Goal: Task Accomplishment & Management: Manage account settings

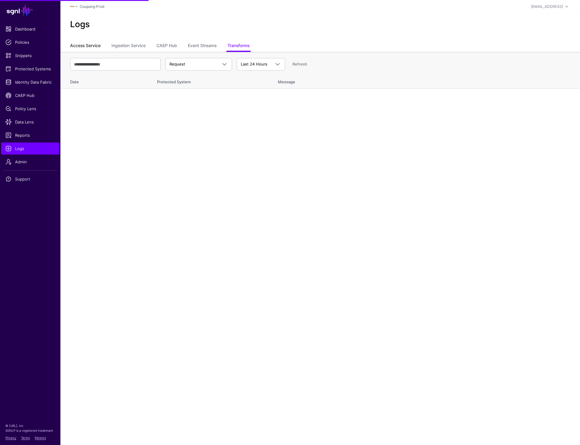
click at [84, 47] on link "Access Service" at bounding box center [85, 45] width 31 height 11
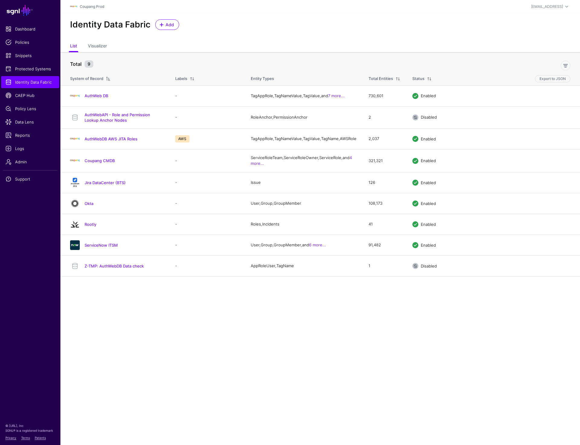
click at [338, 32] on div "Identity Data Fabric Add" at bounding box center [320, 26] width 520 height 27
click at [212, 24] on div "Identity Data Fabric Add" at bounding box center [320, 24] width 505 height 11
click at [39, 69] on span "Protected Systems" at bounding box center [30, 69] width 50 height 6
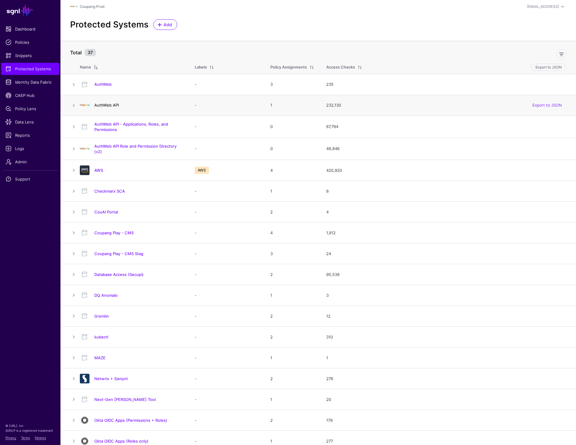
click at [110, 106] on link "AuthWeb API" at bounding box center [106, 105] width 24 height 5
click at [115, 128] on link "AuthWeb API - Applications, Roles, and Permissions" at bounding box center [131, 127] width 74 height 10
click at [116, 146] on link "AuthWeb API Role and Permission Directory (v2)" at bounding box center [135, 149] width 82 height 10
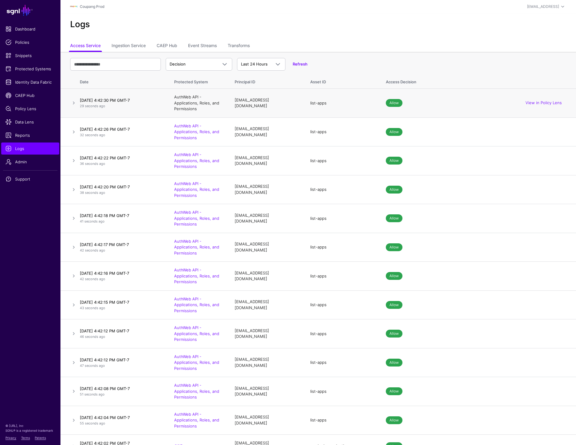
click at [182, 103] on link "AuthWeb API - Applications, Roles, and Permissions" at bounding box center [196, 103] width 45 height 17
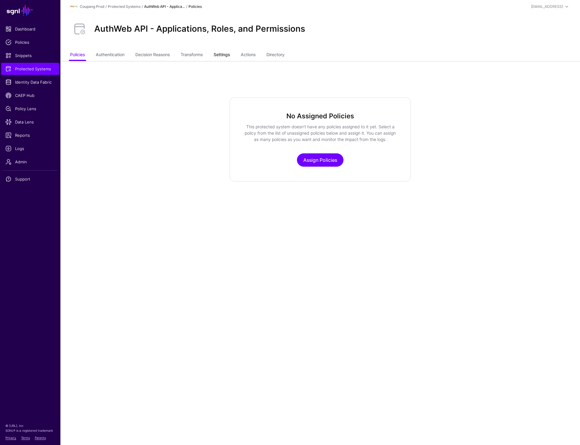
click at [228, 57] on link "Settings" at bounding box center [222, 55] width 16 height 11
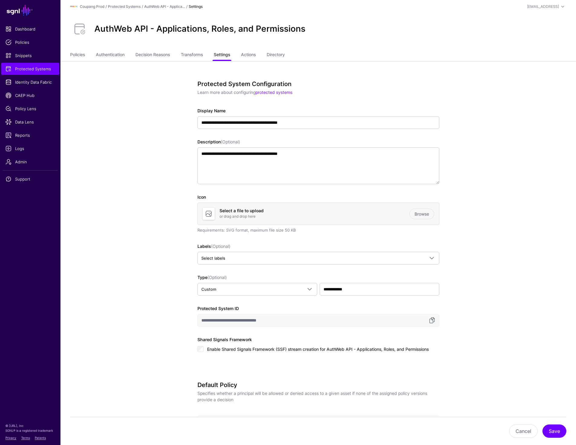
click at [220, 51] on link "Settings" at bounding box center [222, 55] width 16 height 11
click at [188, 60] on link "Transforms" at bounding box center [192, 55] width 22 height 11
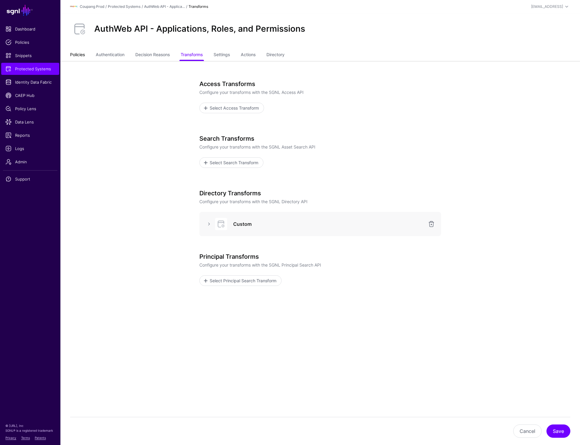
click at [77, 58] on link "Policies" at bounding box center [77, 55] width 15 height 11
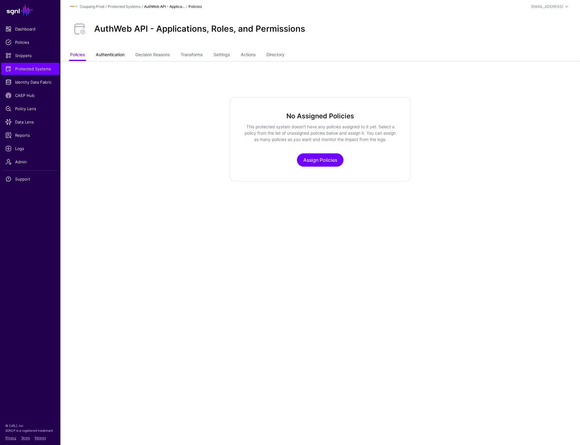
click at [107, 56] on link "Authentication" at bounding box center [110, 55] width 29 height 11
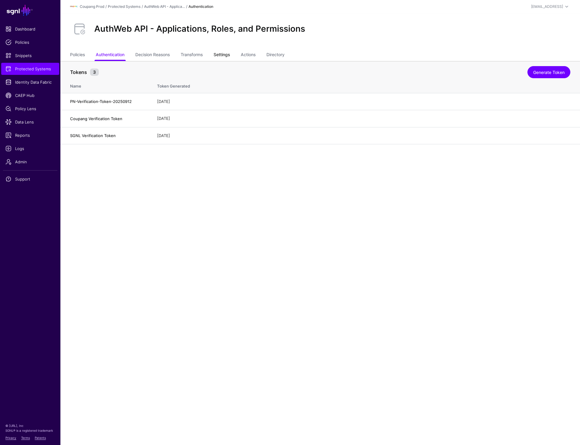
click at [222, 56] on link "Settings" at bounding box center [222, 55] width 16 height 11
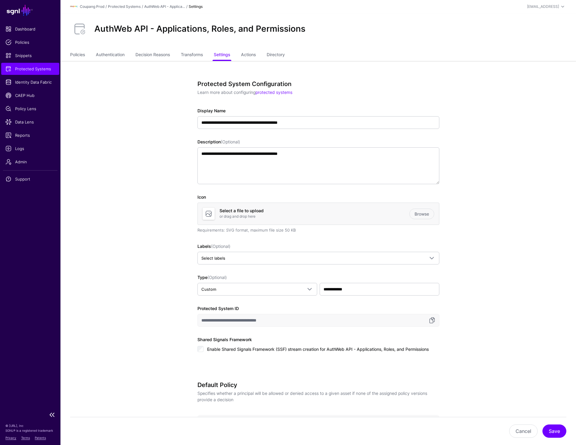
click at [34, 72] on link "Protected Systems" at bounding box center [30, 69] width 58 height 12
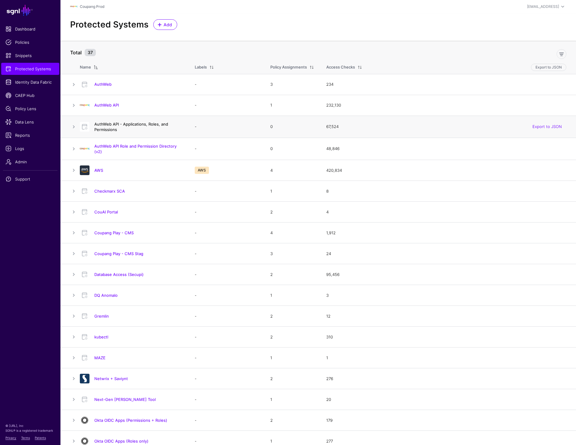
click at [108, 128] on link "AuthWeb API - Applications, Roles, and Permissions" at bounding box center [131, 127] width 74 height 10
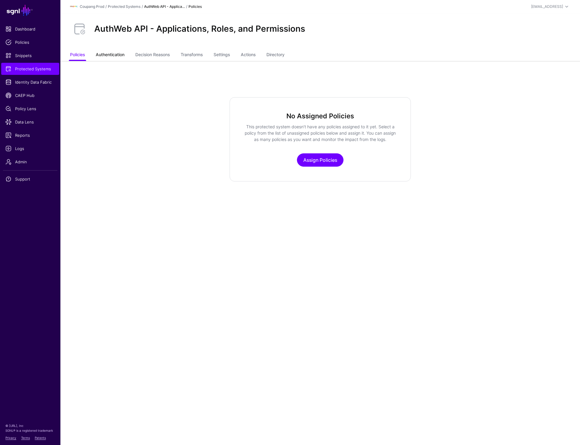
click at [118, 51] on link "Authentication" at bounding box center [110, 55] width 29 height 11
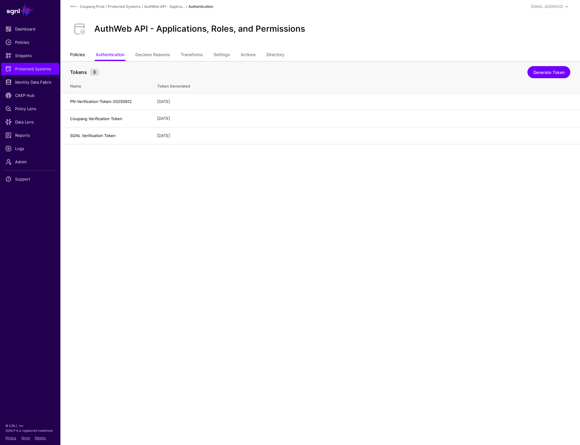
click at [80, 52] on link "Policies" at bounding box center [77, 55] width 15 height 11
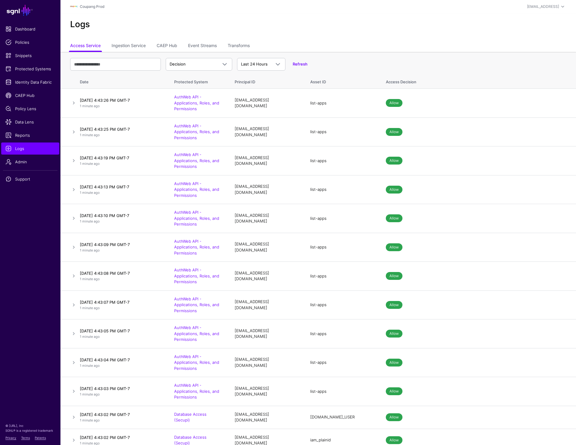
scroll to position [9, 0]
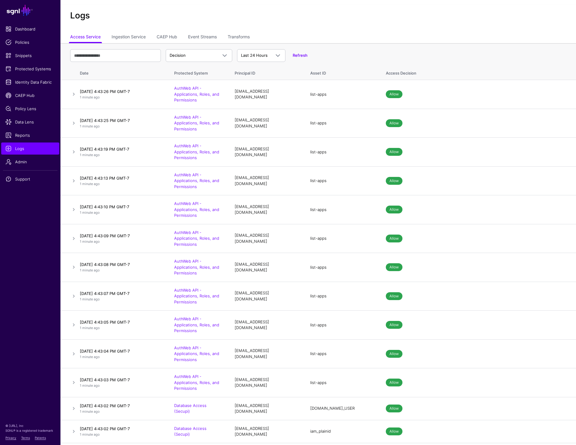
click at [417, 21] on div "Logs" at bounding box center [317, 18] width 515 height 27
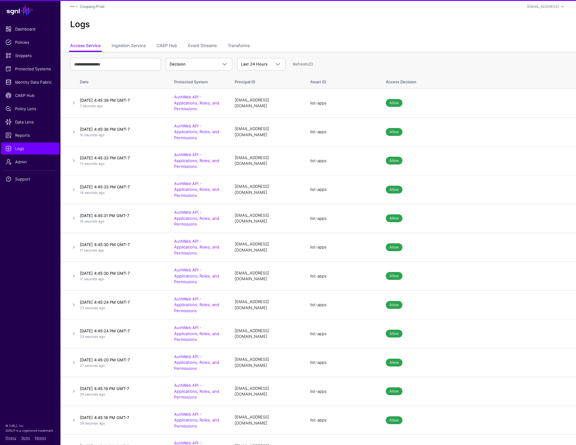
scroll to position [12, 0]
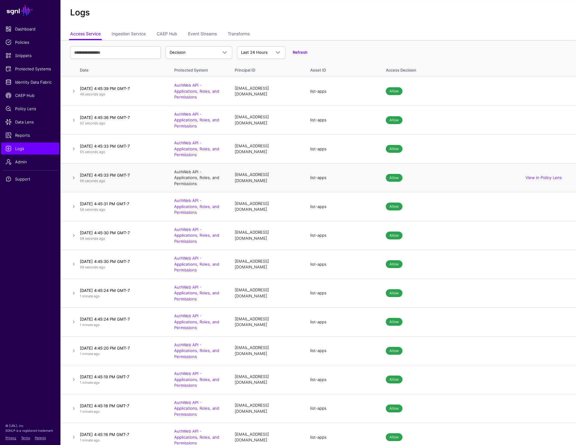
drag, startPoint x: 202, startPoint y: 185, endPoint x: 176, endPoint y: 171, distance: 29.8
click at [176, 171] on td "AuthWeb API - Applications, Roles, and Permissions" at bounding box center [198, 177] width 60 height 29
click at [206, 184] on td "AuthWeb API - Applications, Roles, and Permissions" at bounding box center [198, 177] width 60 height 29
click at [183, 92] on link "AuthWeb API - Applications, Roles, and Permissions" at bounding box center [196, 91] width 45 height 17
click at [163, 11] on h2 "Logs" at bounding box center [318, 13] width 496 height 10
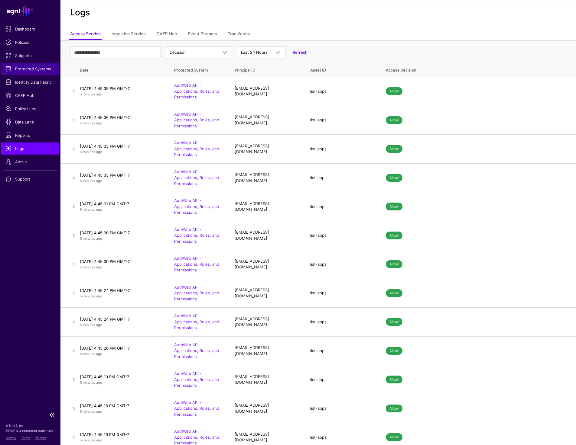
click at [36, 69] on span "Protected Systems" at bounding box center [30, 69] width 50 height 6
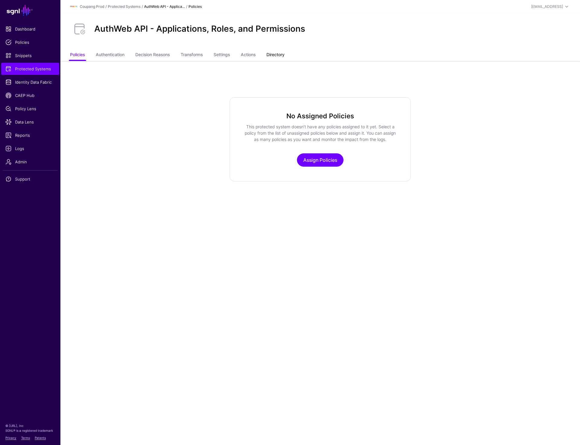
click at [282, 53] on link "Directory" at bounding box center [275, 55] width 18 height 11
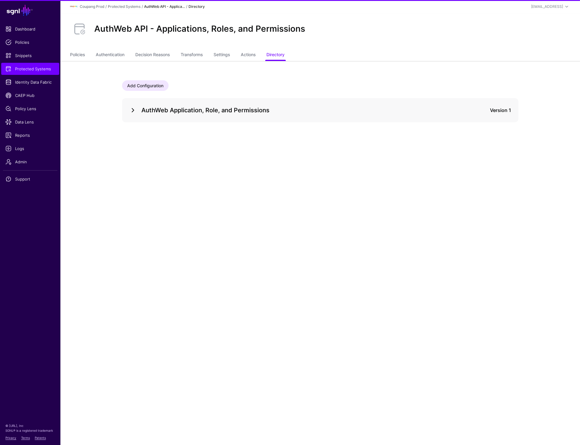
click at [131, 110] on link at bounding box center [132, 110] width 7 height 7
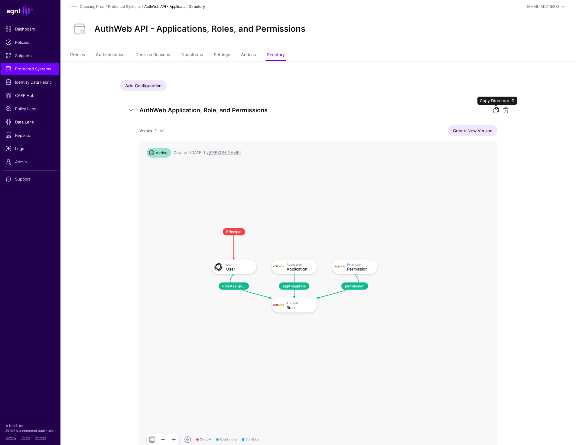
click at [493, 109] on link at bounding box center [495, 110] width 7 height 7
click at [16, 71] on span "Protected Systems" at bounding box center [30, 69] width 50 height 6
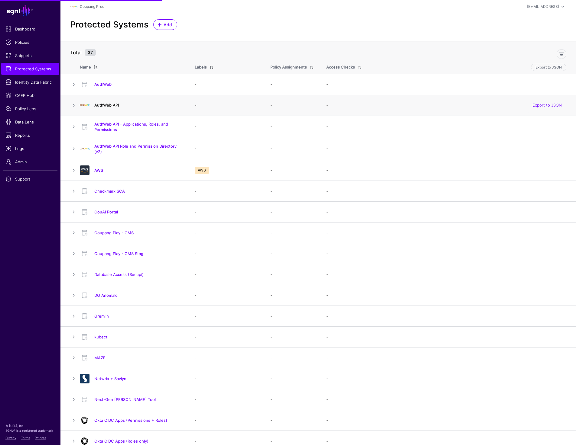
click at [104, 105] on link "AuthWeb API" at bounding box center [106, 105] width 24 height 5
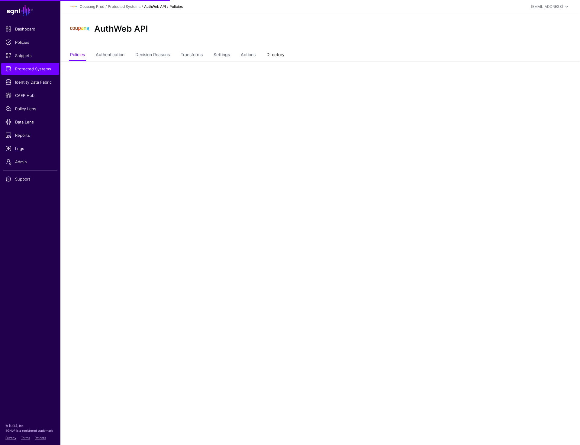
click at [277, 54] on link "Directory" at bounding box center [275, 55] width 18 height 11
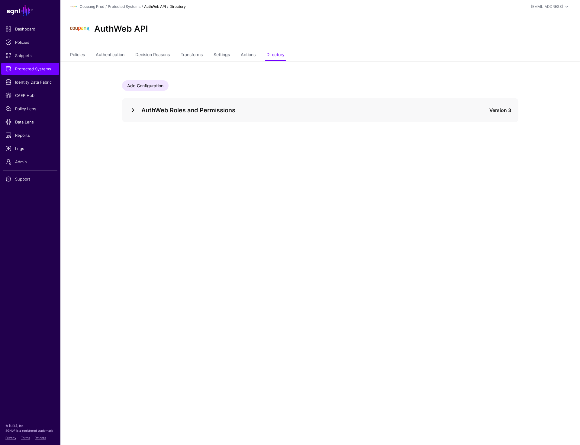
click at [133, 109] on link at bounding box center [132, 110] width 7 height 7
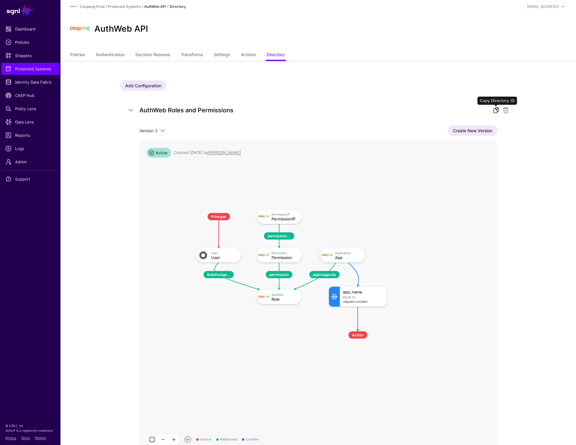
click at [495, 110] on link at bounding box center [495, 110] width 7 height 7
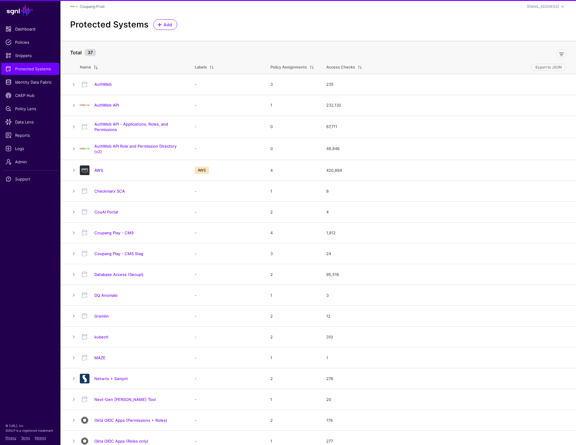
click at [104, 106] on link "AuthWeb API" at bounding box center [106, 105] width 24 height 5
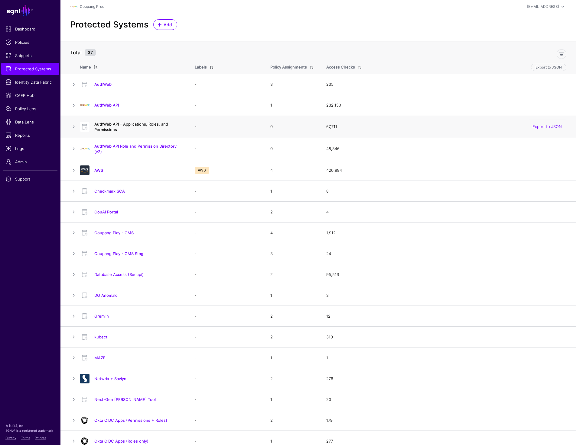
click at [131, 124] on link "AuthWeb API - Applications, Roles, and Permissions" at bounding box center [131, 127] width 74 height 10
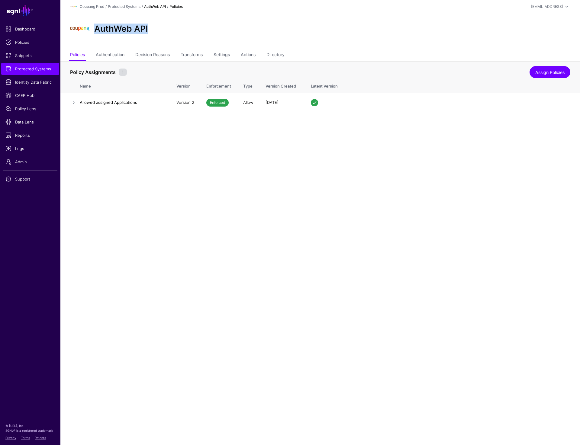
drag, startPoint x: 95, startPoint y: 31, endPoint x: 178, endPoint y: 31, distance: 83.4
click at [178, 31] on div "AuthWeb API" at bounding box center [320, 28] width 505 height 19
copy h2 "AuthWeb API"
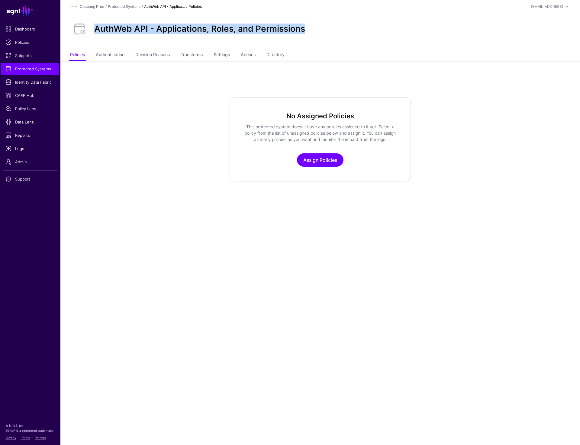
drag, startPoint x: 95, startPoint y: 29, endPoint x: 373, endPoint y: 29, distance: 278.6
click at [373, 29] on div "AuthWeb API - Applications, Roles, and Permissions" at bounding box center [320, 28] width 505 height 19
copy h2 "AuthWeb API - Applications, Roles, and Permissions"
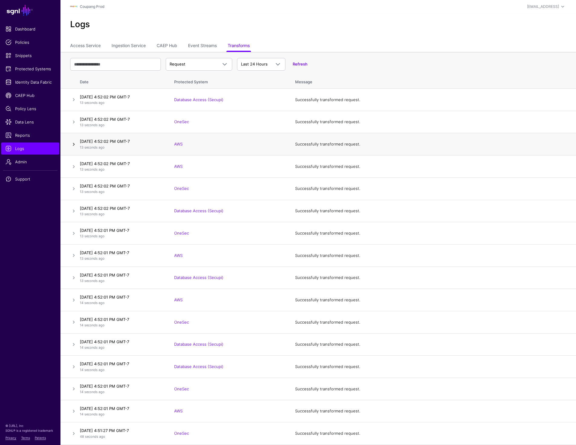
click at [71, 141] on link at bounding box center [73, 144] width 7 height 7
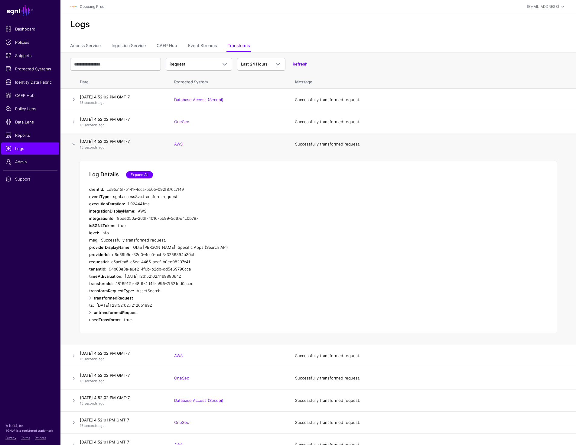
click at [141, 177] on link "Expand All" at bounding box center [139, 174] width 27 height 7
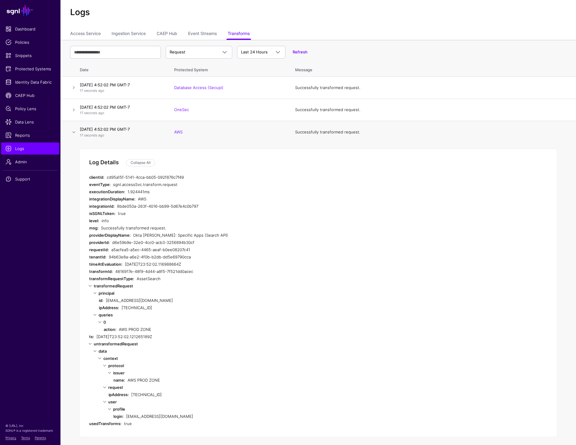
scroll to position [13, 0]
click at [73, 131] on link at bounding box center [73, 131] width 7 height 7
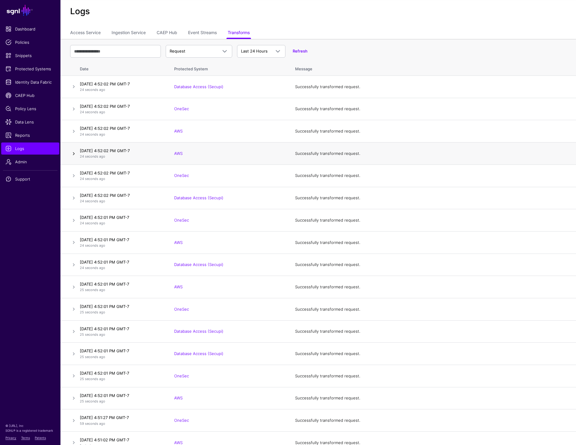
click at [71, 150] on link at bounding box center [73, 153] width 7 height 7
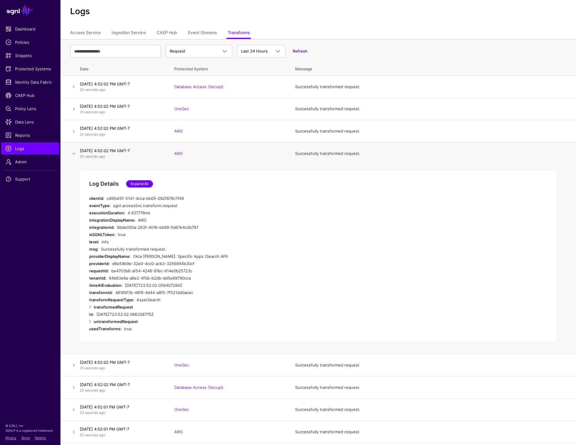
click at [140, 184] on link "Expand All" at bounding box center [139, 183] width 27 height 7
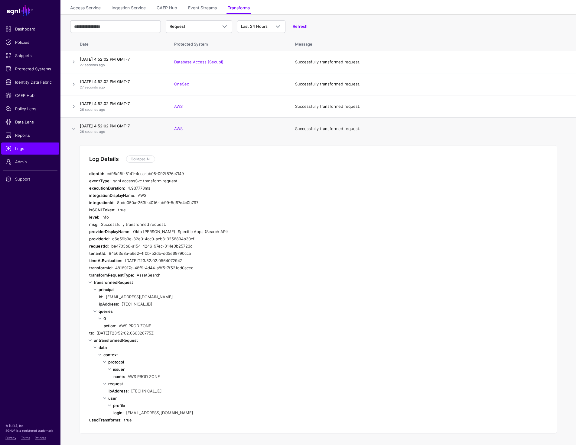
scroll to position [41, 0]
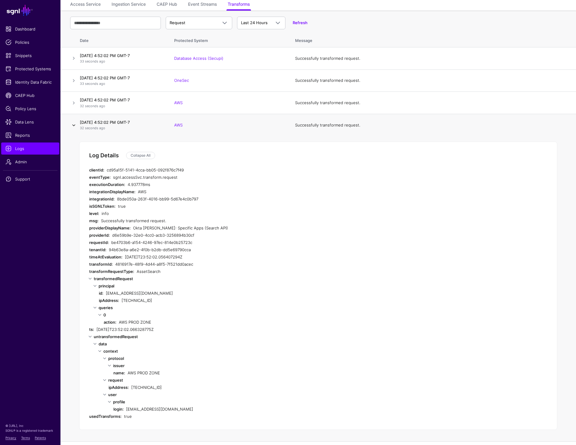
click at [73, 125] on link at bounding box center [73, 125] width 7 height 7
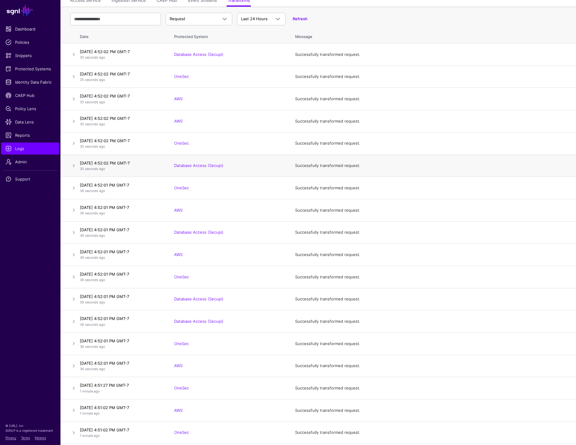
scroll to position [52, 0]
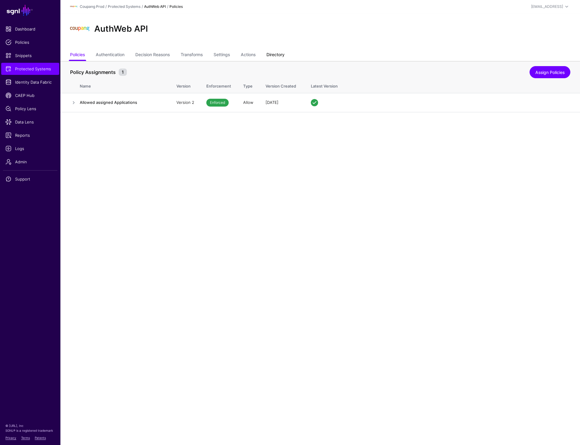
click at [279, 52] on link "Directory" at bounding box center [275, 55] width 18 height 11
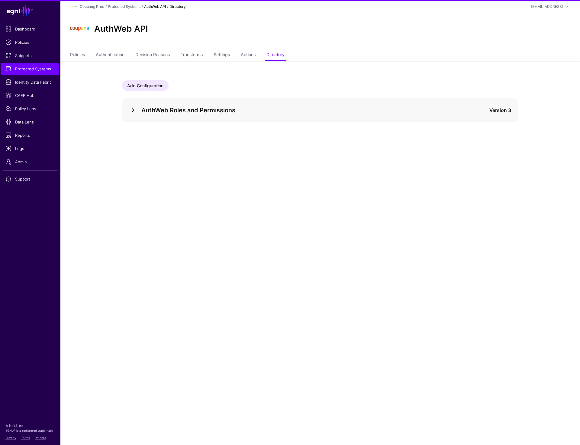
click at [129, 110] on link at bounding box center [132, 110] width 7 height 7
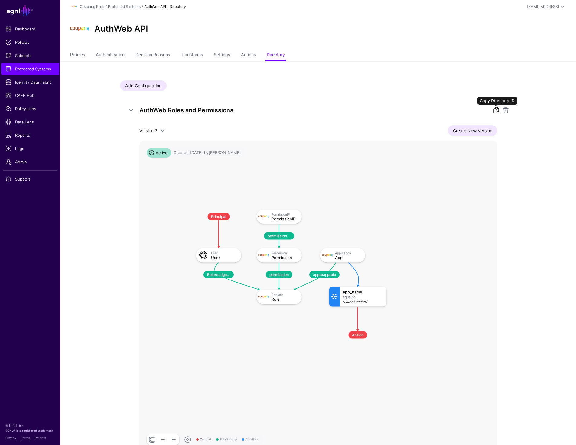
click at [493, 112] on link at bounding box center [495, 110] width 7 height 7
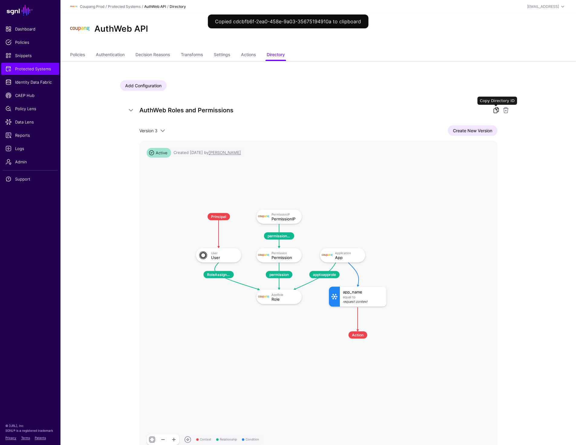
click at [494, 110] on link at bounding box center [495, 110] width 7 height 7
click at [27, 73] on link "Protected Systems" at bounding box center [30, 69] width 58 height 12
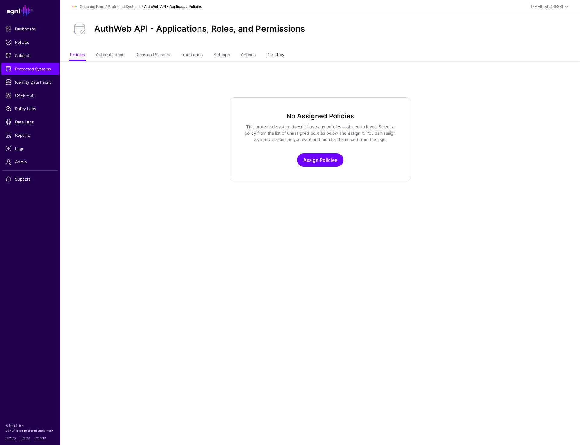
click at [273, 55] on link "Directory" at bounding box center [275, 55] width 18 height 11
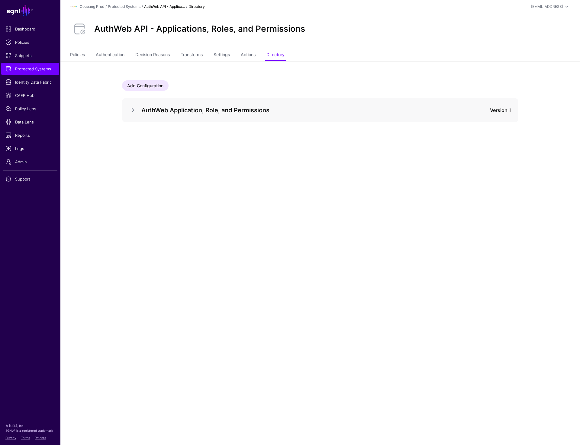
click at [129, 109] on div "AuthWeb Application, Role, and Permissions Version 1" at bounding box center [320, 110] width 396 height 24
click at [130, 108] on link at bounding box center [132, 110] width 7 height 7
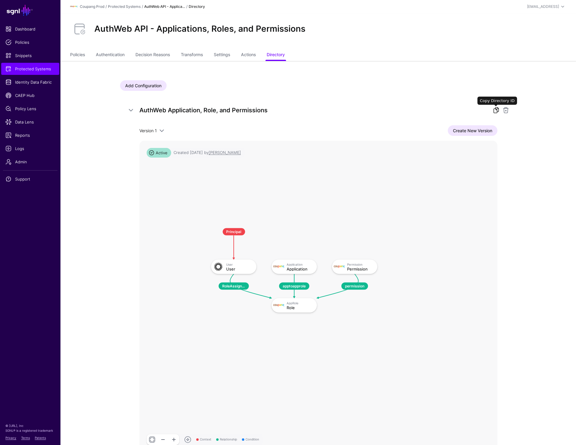
click at [493, 110] on link at bounding box center [495, 110] width 7 height 7
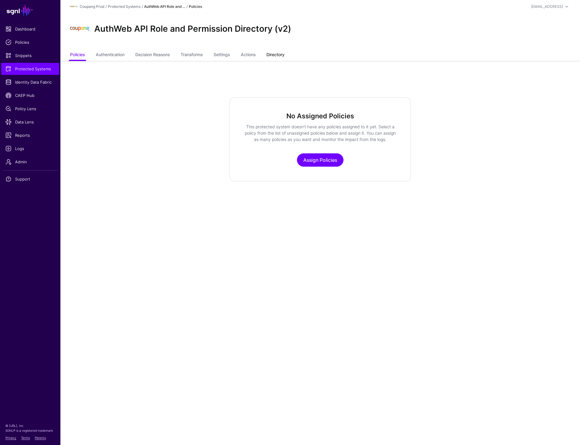
click at [278, 59] on link "Directory" at bounding box center [275, 55] width 18 height 11
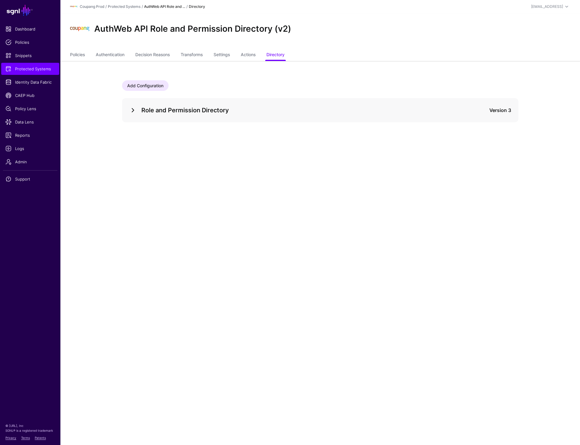
click at [130, 109] on link at bounding box center [132, 110] width 7 height 7
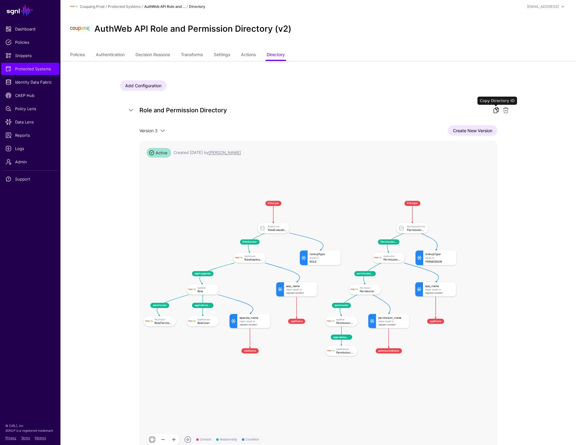
click at [493, 111] on link at bounding box center [495, 110] width 7 height 7
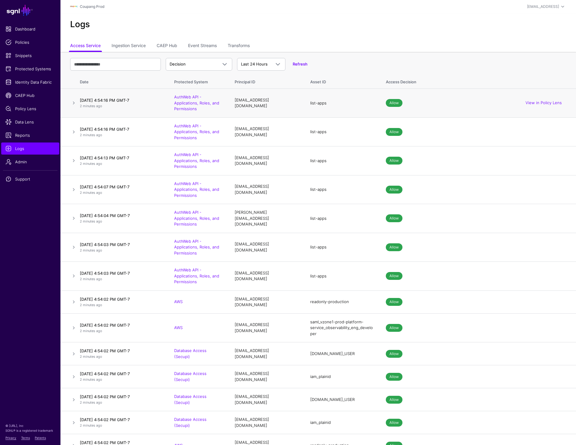
drag, startPoint x: 234, startPoint y: 102, endPoint x: 286, endPoint y: 102, distance: 51.4
click at [286, 102] on div "[EMAIL_ADDRESS][DOMAIN_NAME]" at bounding box center [265, 103] width 63 height 12
click at [111, 56] on div "Decision Decision Match Last 24 Hours Last 24 Hours Last 7 Days Last 30 Days La…" at bounding box center [318, 65] width 496 height 18
click at [109, 67] on input "text" at bounding box center [115, 64] width 91 height 13
paste input "**********"
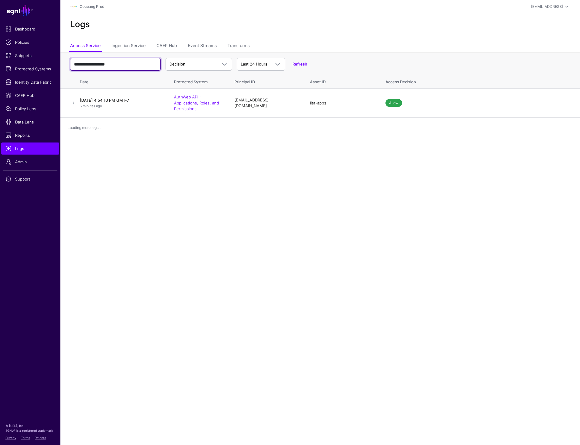
drag, startPoint x: 124, startPoint y: 65, endPoint x: 95, endPoint y: 65, distance: 28.7
click at [95, 65] on input "**********" at bounding box center [115, 64] width 91 height 13
type input "********"
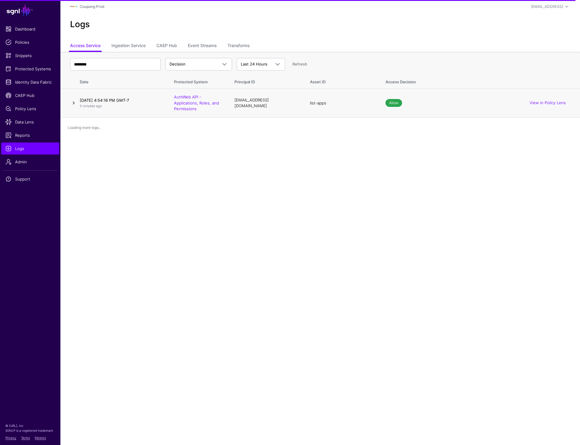
click at [71, 104] on link at bounding box center [73, 102] width 7 height 7
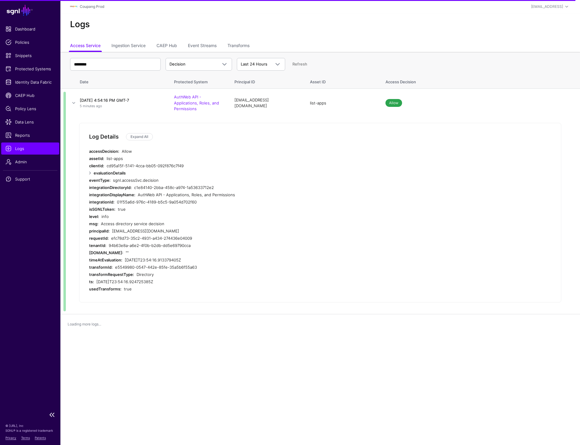
click at [23, 149] on span "Logs" at bounding box center [30, 149] width 50 height 6
click at [114, 63] on input "********" at bounding box center [115, 64] width 91 height 13
click at [31, 146] on span "Logs" at bounding box center [30, 149] width 50 height 6
click at [242, 271] on div "Directory" at bounding box center [234, 274] width 194 height 7
click at [29, 147] on span "Logs" at bounding box center [30, 149] width 50 height 6
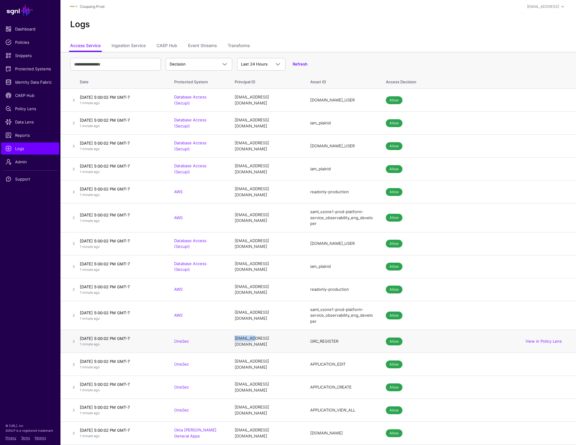
drag, startPoint x: 234, startPoint y: 340, endPoint x: 253, endPoint y: 340, distance: 19.3
click at [253, 340] on td "hychoi182@coupang.com" at bounding box center [266, 341] width 76 height 23
copy div "hychoi182"
click at [111, 67] on input "text" at bounding box center [115, 64] width 91 height 13
paste input "*********"
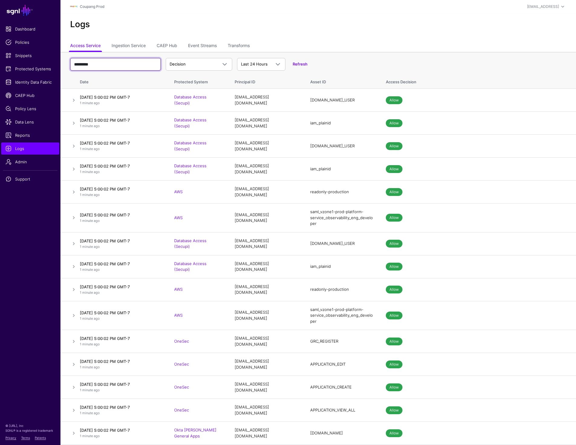
type input "*********"
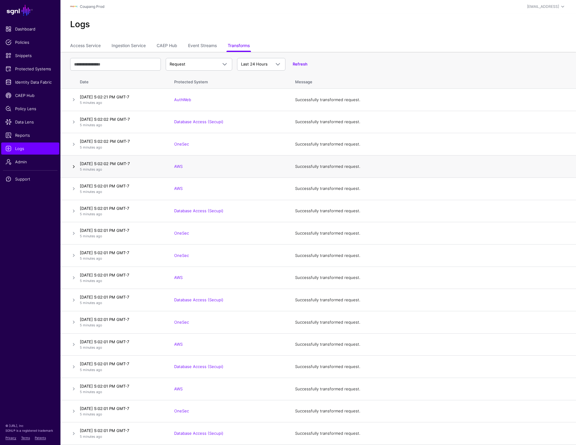
click at [73, 166] on link at bounding box center [73, 166] width 7 height 7
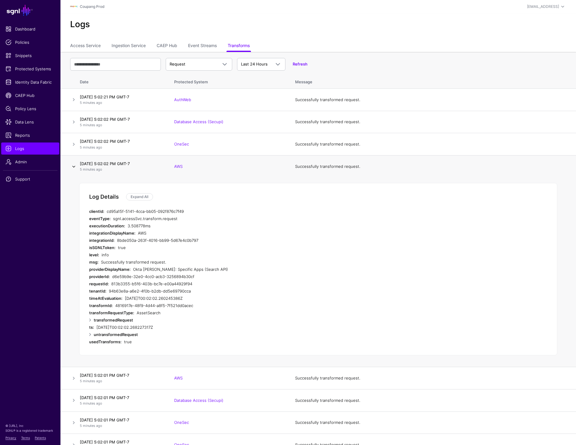
click at [73, 166] on link at bounding box center [73, 166] width 7 height 7
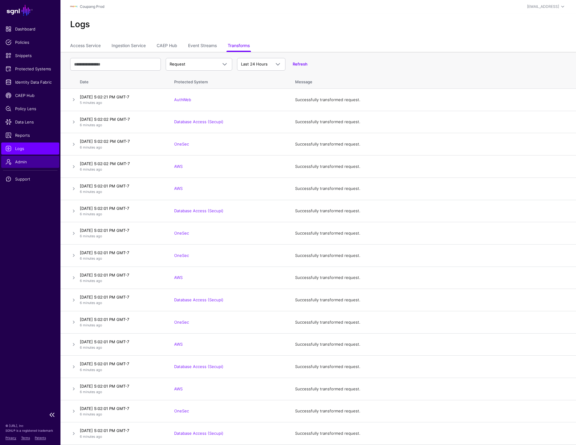
click at [31, 160] on span "Admin" at bounding box center [30, 162] width 50 height 6
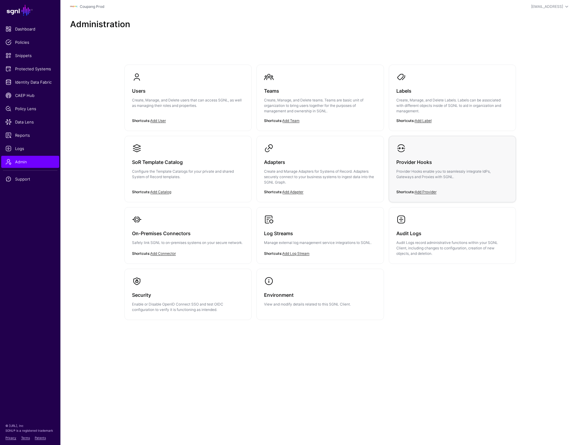
click at [429, 174] on p "Provider Hooks enable you to seamlessly integrate IdPs, Gateways and Proxies wi…" at bounding box center [452, 174] width 112 height 11
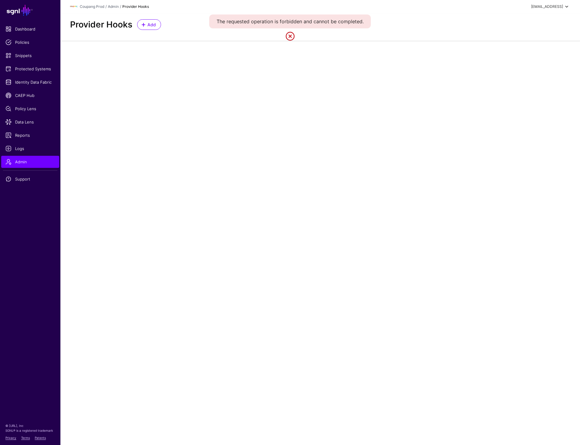
click at [546, 9] on div "[EMAIL_ADDRESS]" at bounding box center [550, 6] width 39 height 7
click at [523, 54] on div "Log out" at bounding box center [522, 52] width 15 height 5
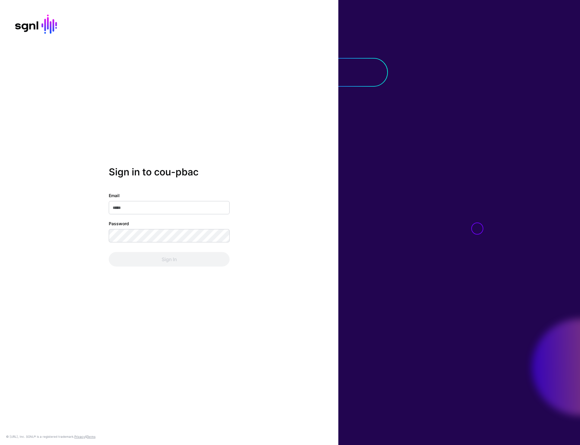
type input "**********"
click at [162, 263] on button "Sign In" at bounding box center [169, 259] width 121 height 15
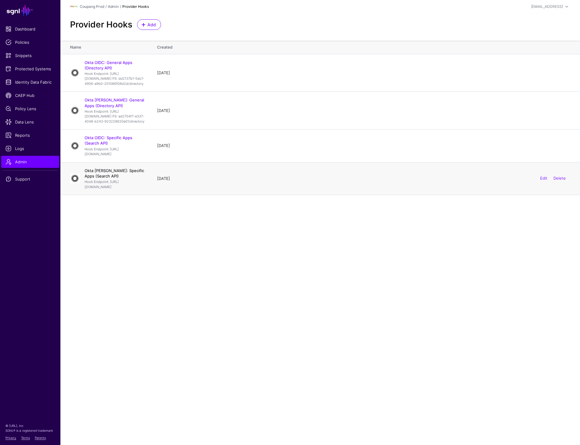
click at [109, 179] on link "Okta [PERSON_NAME]: Specific Apps (Search API)" at bounding box center [115, 173] width 60 height 10
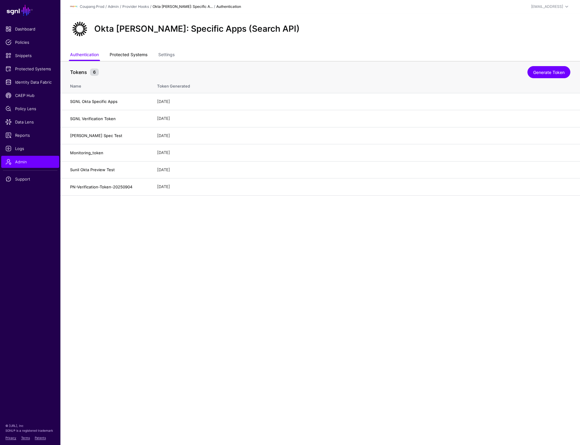
click link "Protected Systems"
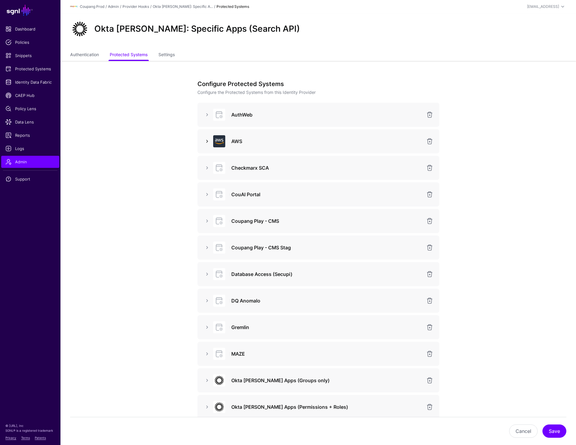
click link
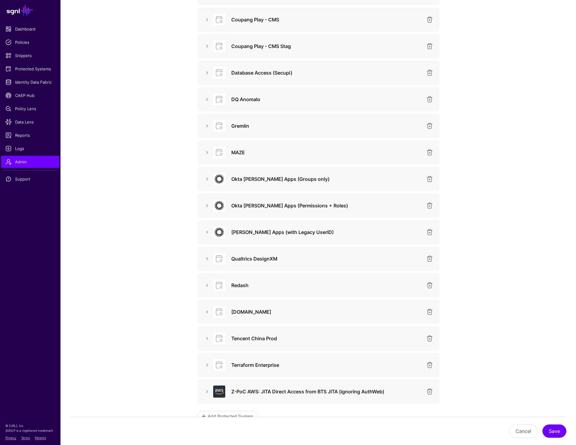
scroll to position [597, 0]
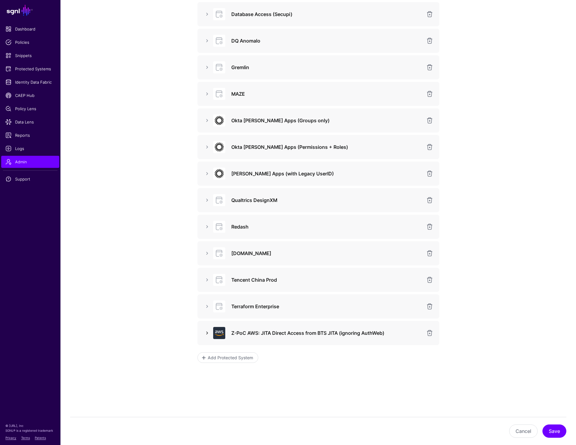
click link
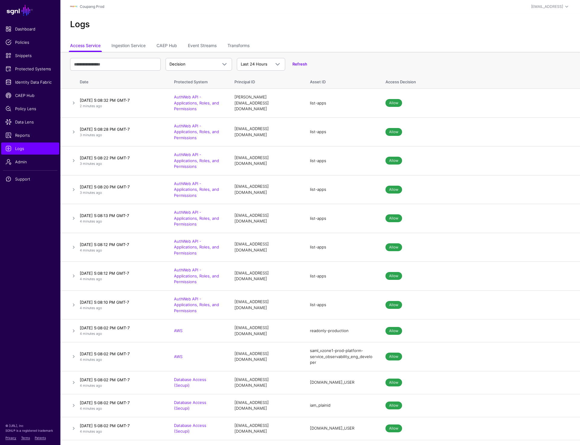
click at [232, 21] on h2 "Logs" at bounding box center [320, 24] width 500 height 10
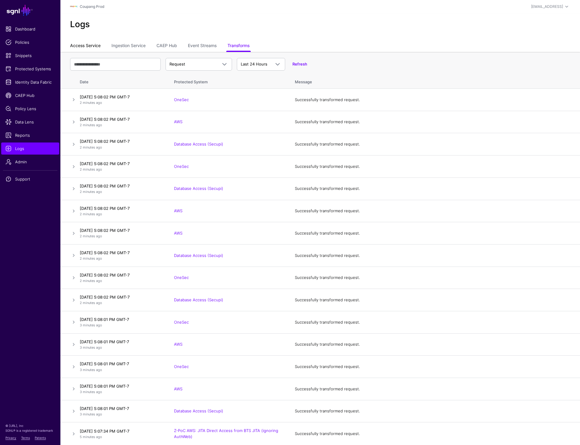
click at [93, 46] on link "Access Service" at bounding box center [85, 45] width 31 height 11
click at [335, 40] on ul "Access Service Ingestion Service CAEP Hub Event Streams Transforms" at bounding box center [318, 45] width 496 height 11
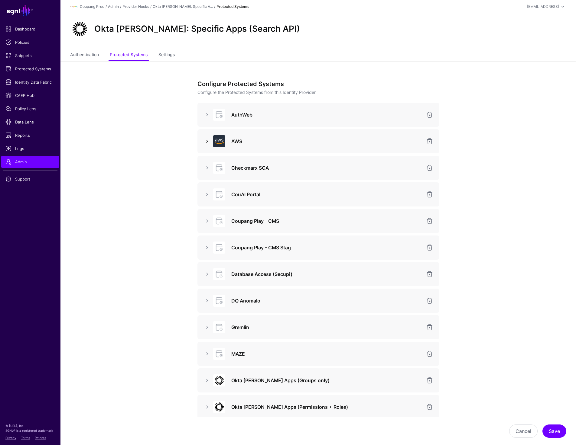
click at [206, 143] on link at bounding box center [206, 141] width 7 height 7
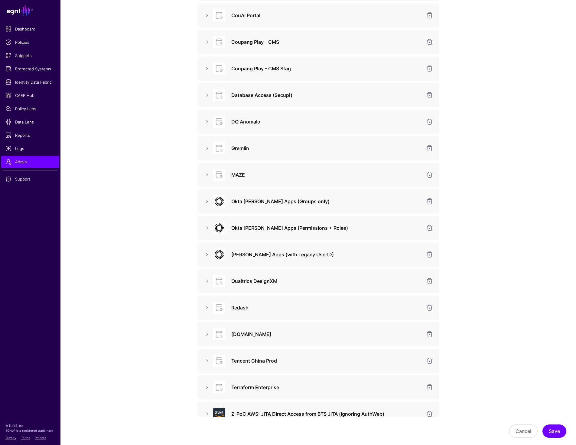
scroll to position [597, 0]
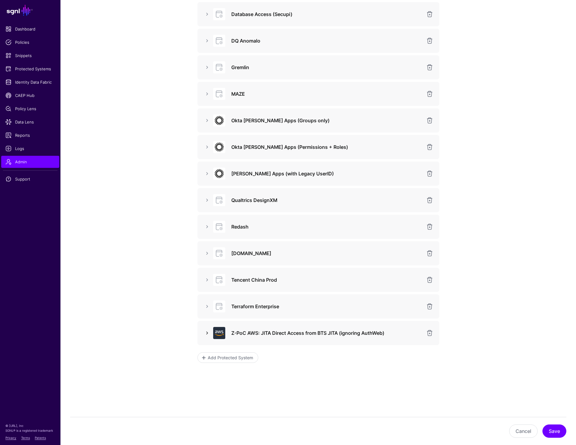
click at [205, 333] on link at bounding box center [206, 333] width 7 height 7
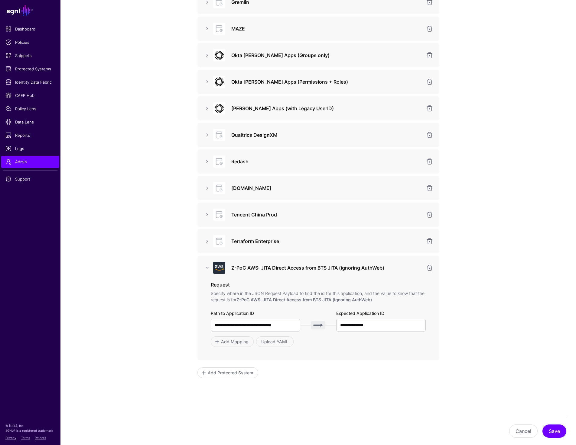
scroll to position [678, 0]
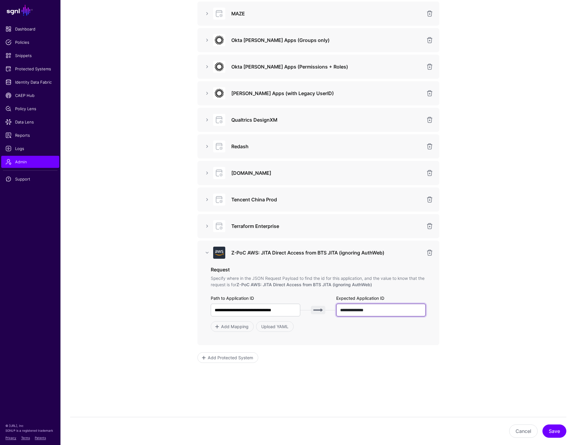
click at [379, 309] on input "**********" at bounding box center [381, 310] width 90 height 13
click at [289, 311] on input "**********" at bounding box center [256, 310] width 90 height 13
click at [429, 253] on link at bounding box center [429, 252] width 7 height 7
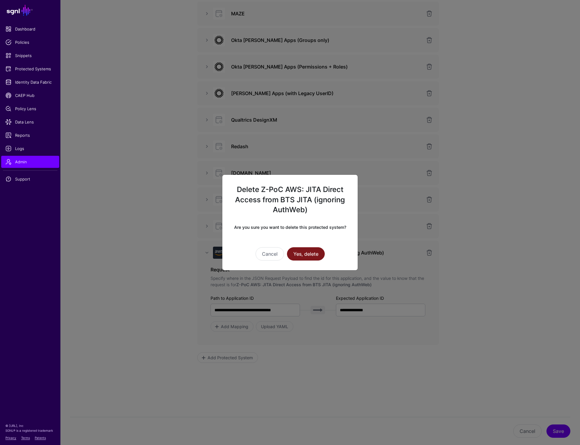
click at [301, 254] on button "Yes, delete" at bounding box center [306, 253] width 38 height 13
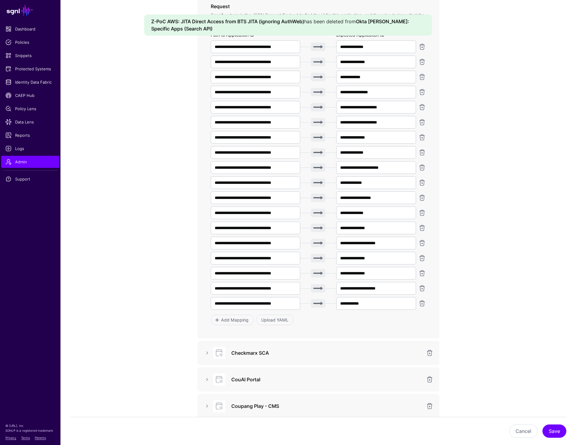
scroll to position [291, 0]
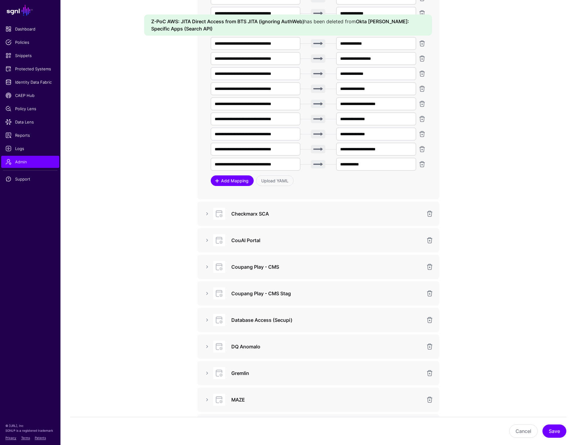
click at [222, 185] on link "Add Mapping" at bounding box center [232, 181] width 43 height 11
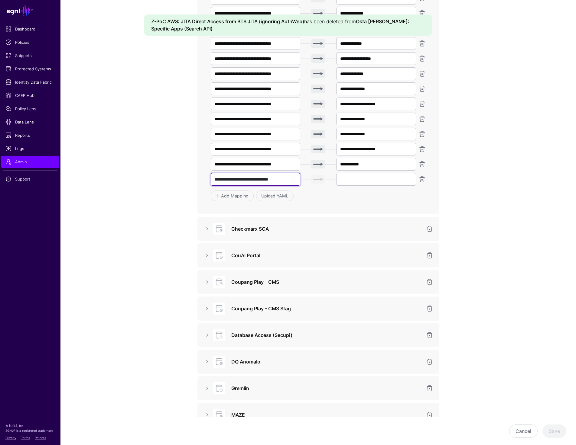
click at [256, 182] on input "**********" at bounding box center [256, 179] width 90 height 13
click at [286, 176] on input "**********" at bounding box center [256, 179] width 90 height 13
click at [286, 181] on input "**********" at bounding box center [256, 179] width 90 height 13
paste input "text"
type input "**********"
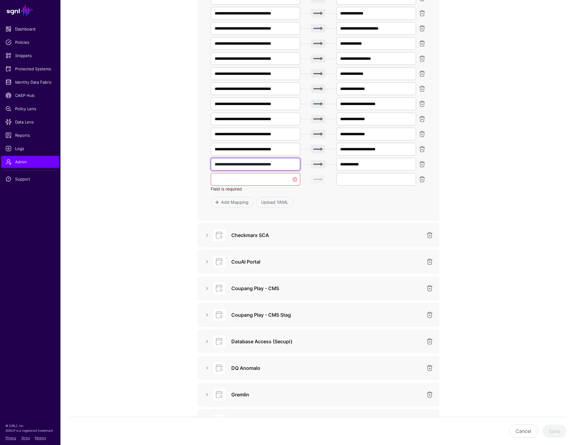
click at [282, 167] on input "**********" at bounding box center [256, 164] width 90 height 13
click at [248, 179] on input "text" at bounding box center [256, 179] width 90 height 13
paste input "**********"
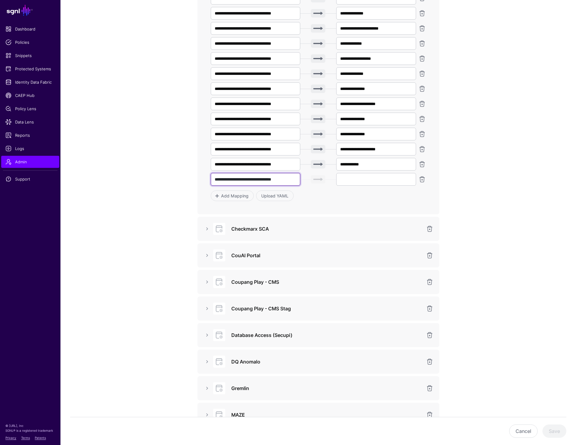
type input "**********"
click at [368, 179] on input "text" at bounding box center [376, 179] width 80 height 13
paste input "**********"
type input "**********"
click at [537, 178] on app-admin-providers-item-integrations "**********" at bounding box center [317, 255] width 515 height 970
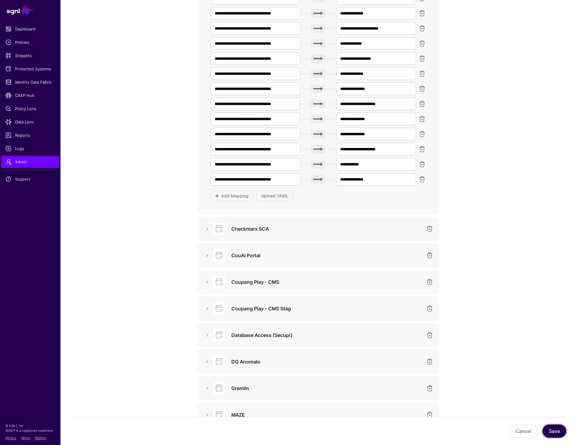
click at [549, 432] on button "Save" at bounding box center [554, 431] width 24 height 13
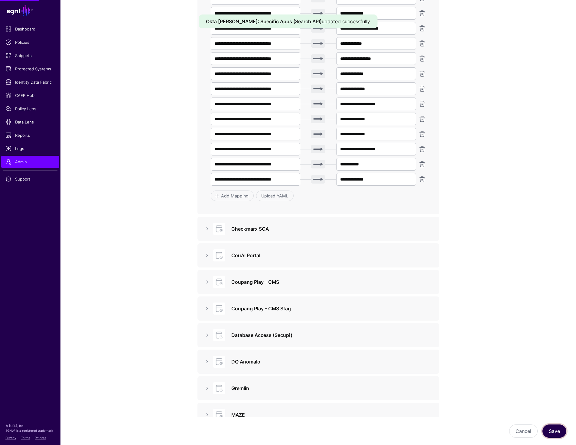
type input "**********"
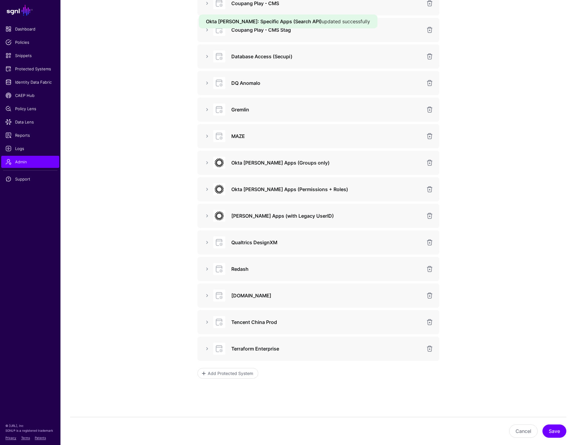
scroll to position [586, 0]
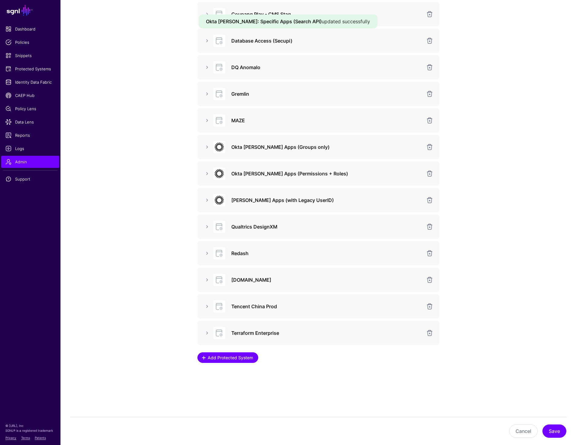
click at [249, 357] on span "Add Protected System" at bounding box center [230, 358] width 47 height 6
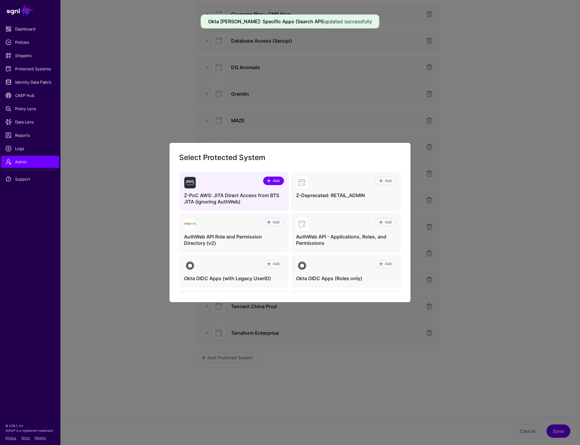
click at [268, 179] on span at bounding box center [268, 181] width 5 height 5
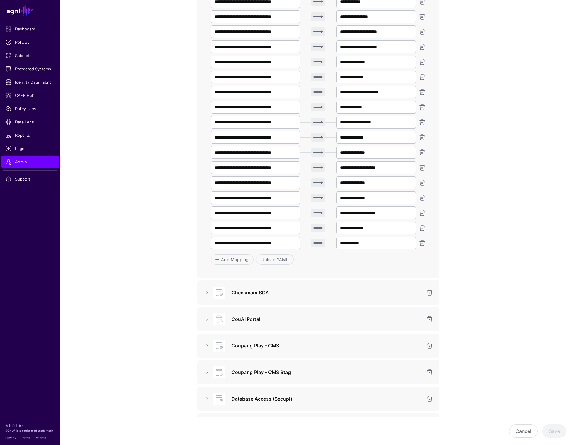
scroll to position [218, 0]
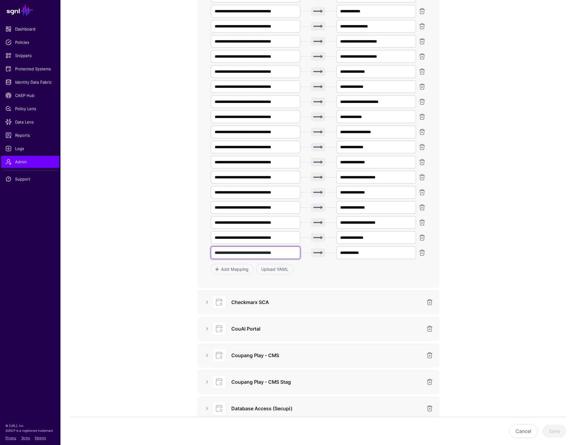
click at [280, 251] on input "**********" at bounding box center [256, 253] width 90 height 13
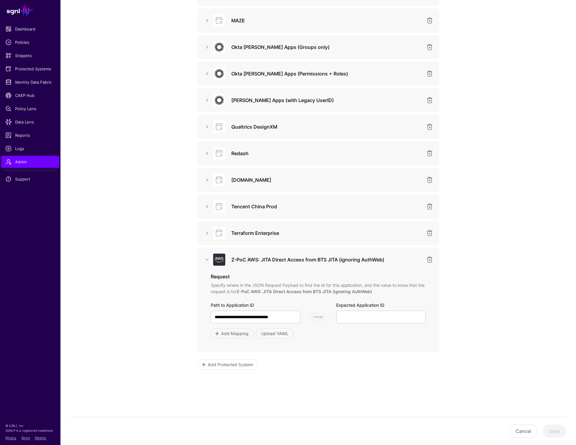
scroll to position [693, 0]
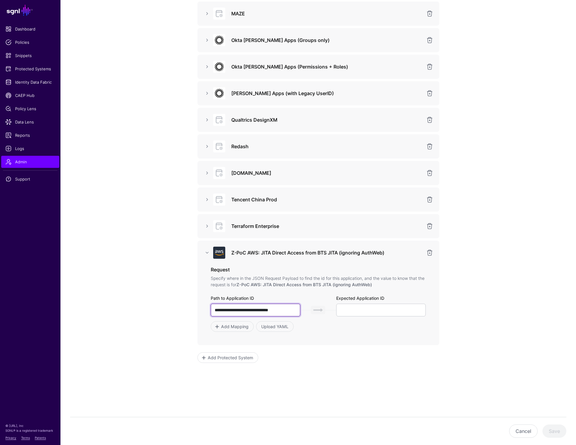
click at [286, 308] on input "**********" at bounding box center [256, 310] width 90 height 13
paste input "**"
type input "**********"
click at [364, 312] on input "text" at bounding box center [381, 310] width 90 height 13
type input "*"
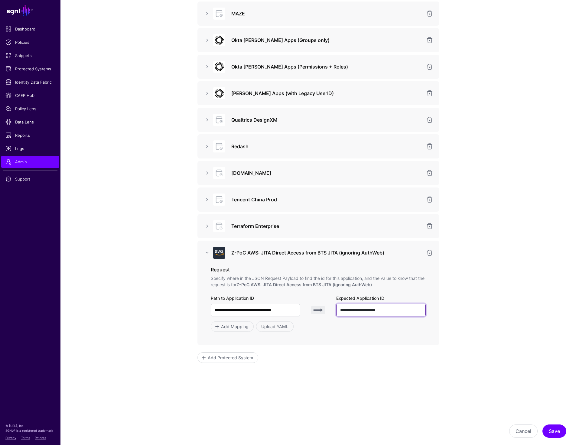
click at [395, 310] on input "**********" at bounding box center [381, 310] width 90 height 13
type input "**********"
click at [549, 432] on button "Save" at bounding box center [554, 431] width 24 height 13
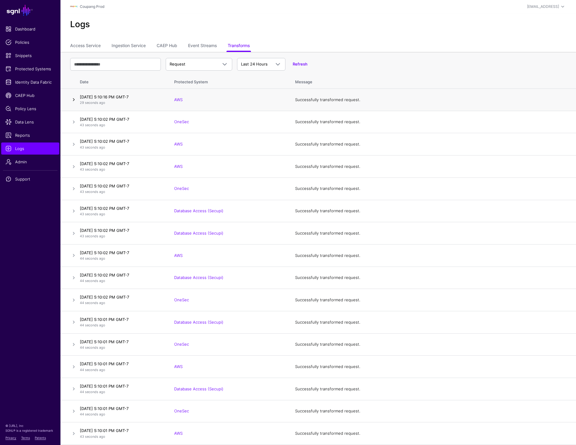
click at [73, 101] on link at bounding box center [73, 99] width 7 height 7
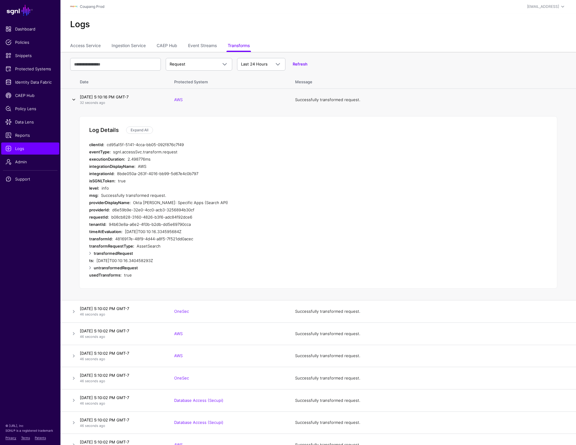
click at [73, 101] on link at bounding box center [73, 99] width 7 height 7
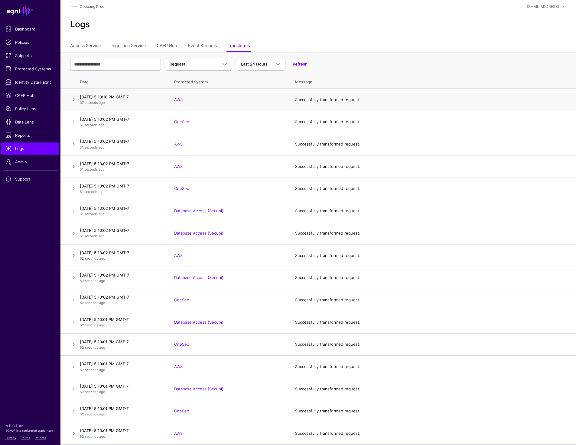
click at [73, 95] on td at bounding box center [68, 100] width 17 height 22
click at [73, 100] on link at bounding box center [73, 99] width 7 height 7
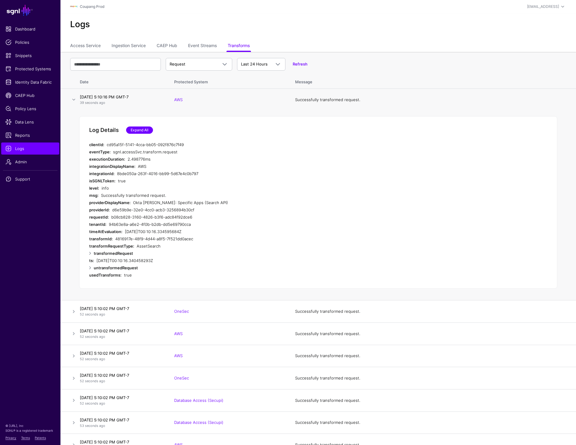
click at [136, 127] on link "Expand All" at bounding box center [139, 130] width 27 height 7
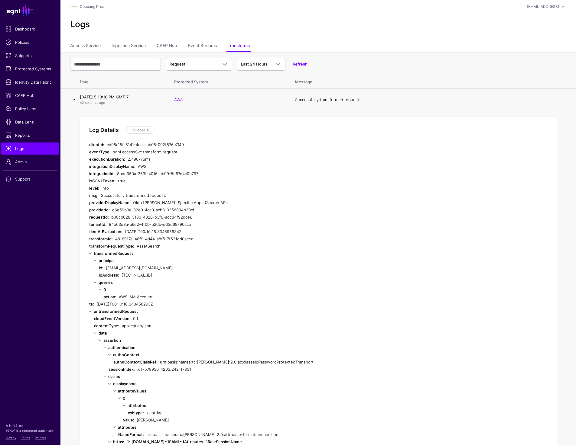
click at [70, 101] on link at bounding box center [73, 99] width 7 height 7
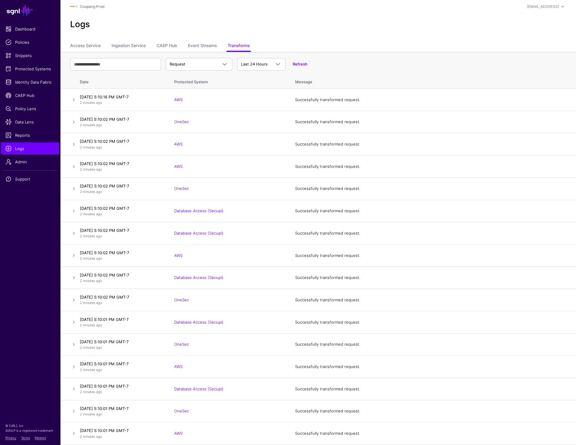
drag, startPoint x: 79, startPoint y: 48, endPoint x: 70, endPoint y: 0, distance: 48.5
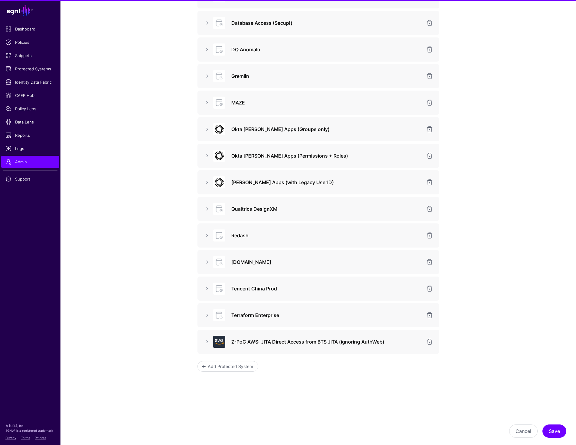
scroll to position [260, 0]
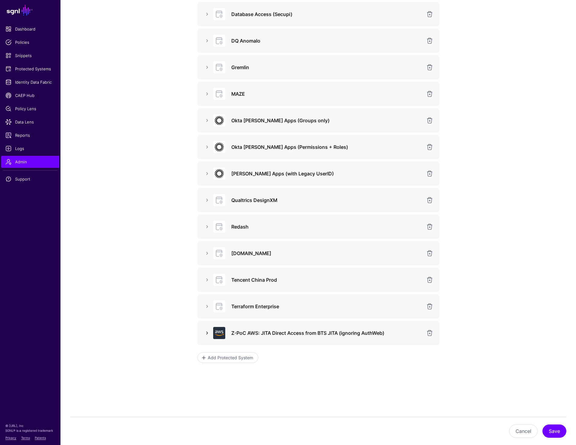
click at [205, 332] on link at bounding box center [206, 333] width 7 height 7
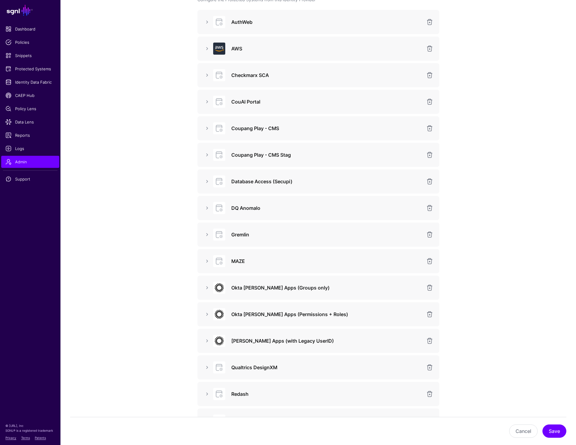
scroll to position [0, 0]
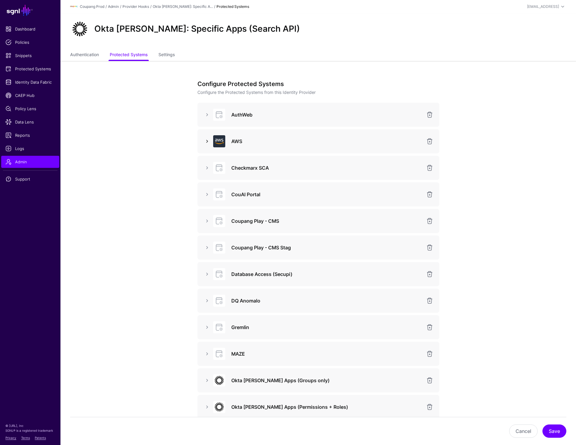
click at [209, 141] on link at bounding box center [206, 141] width 7 height 7
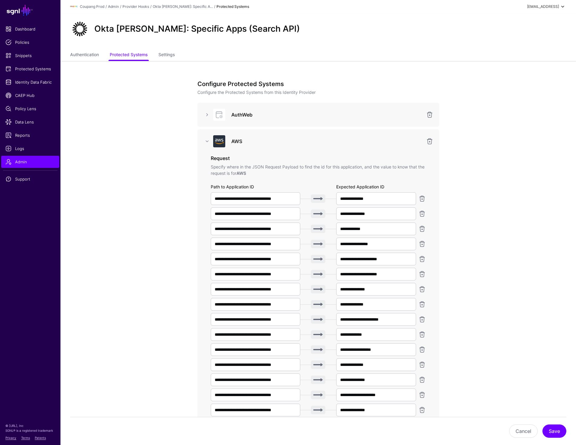
click at [544, 8] on div "[EMAIL_ADDRESS]" at bounding box center [543, 6] width 32 height 5
click at [523, 52] on div "Log out" at bounding box center [517, 52] width 15 height 5
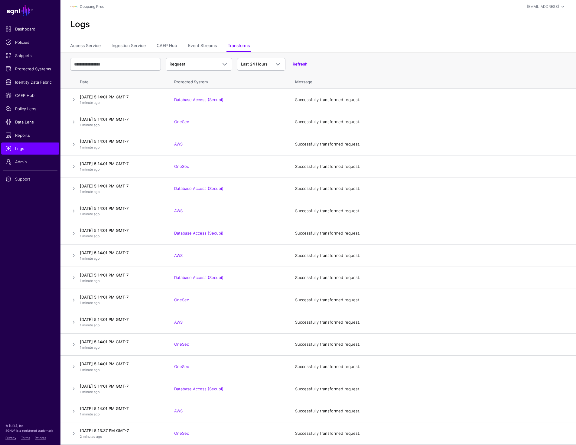
click at [362, 53] on th "Request Request Response Error Last 24 Hours Last 24 Hours Last 7 Days Last 30 …" at bounding box center [317, 62] width 515 height 21
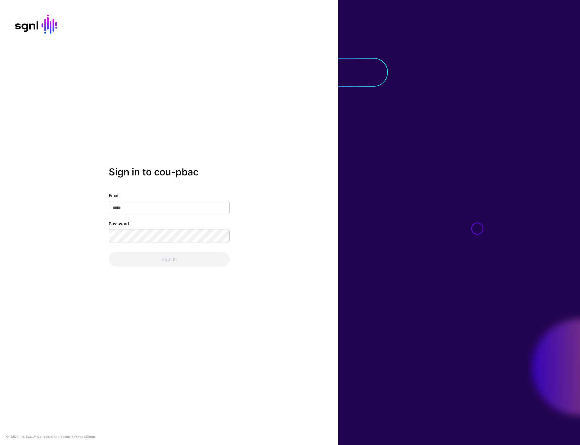
type input "**********"
click at [165, 264] on button "Sign In" at bounding box center [169, 259] width 121 height 15
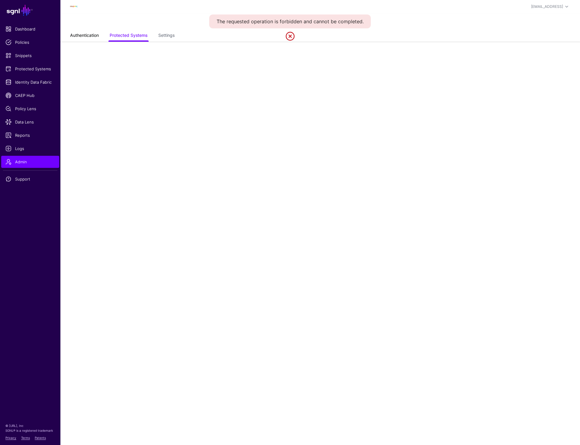
click at [87, 37] on link "Authentication" at bounding box center [84, 35] width 29 height 11
click at [136, 35] on link "Protected Systems" at bounding box center [129, 35] width 38 height 11
click at [166, 36] on link "Settings" at bounding box center [166, 35] width 16 height 11
click at [19, 162] on span "Admin" at bounding box center [30, 162] width 50 height 6
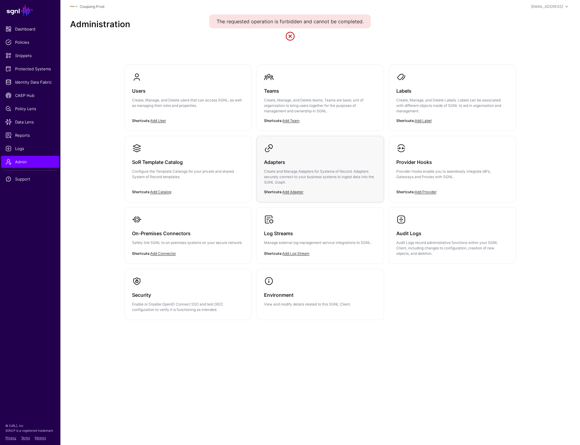
click at [312, 172] on p "Create and Manage Adapters for Systems of Record. Adapters securely connect to …" at bounding box center [320, 177] width 112 height 16
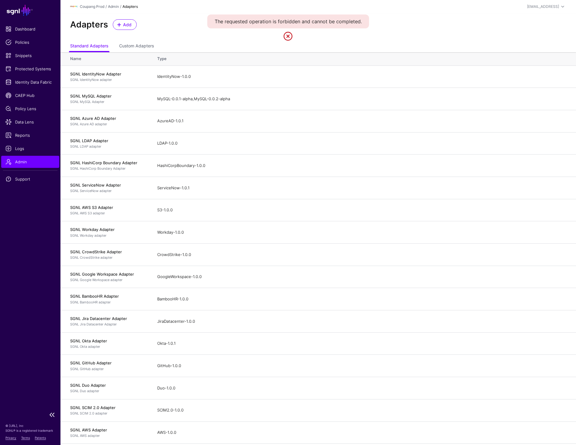
click at [14, 165] on span "Admin" at bounding box center [30, 162] width 50 height 6
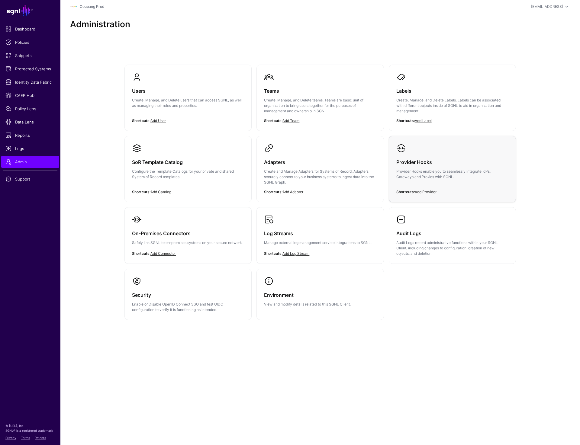
click at [486, 168] on div "Provider Hooks Provider Hooks enable you to seamlessly integrate IdPs, Gateways…" at bounding box center [452, 171] width 112 height 36
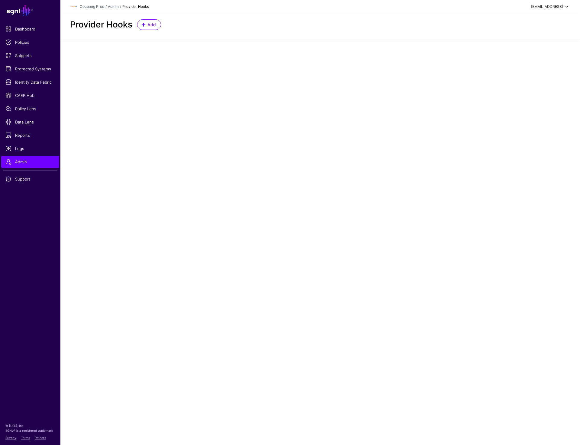
click at [541, 8] on div "[EMAIL_ADDRESS]" at bounding box center [547, 6] width 32 height 5
click at [519, 53] on div "Log out" at bounding box center [522, 52] width 15 height 5
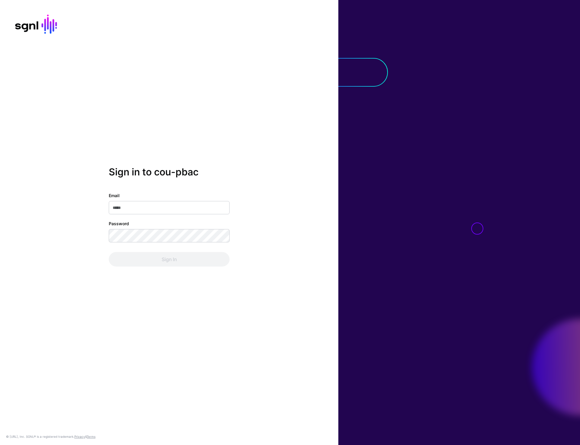
type input "**********"
click at [156, 260] on button "Sign In" at bounding box center [169, 259] width 121 height 15
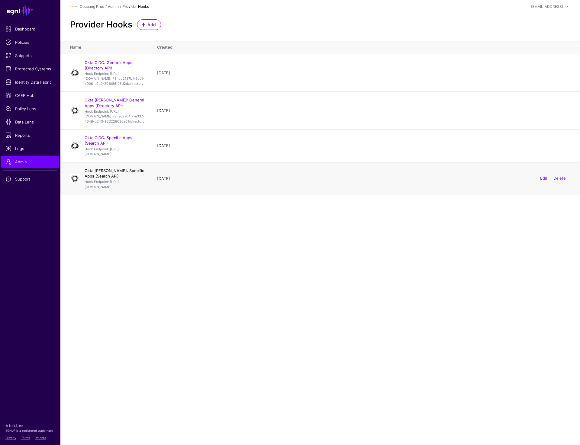
click at [119, 179] on link "Okta SAML: Specific Apps (Search API)" at bounding box center [115, 173] width 60 height 10
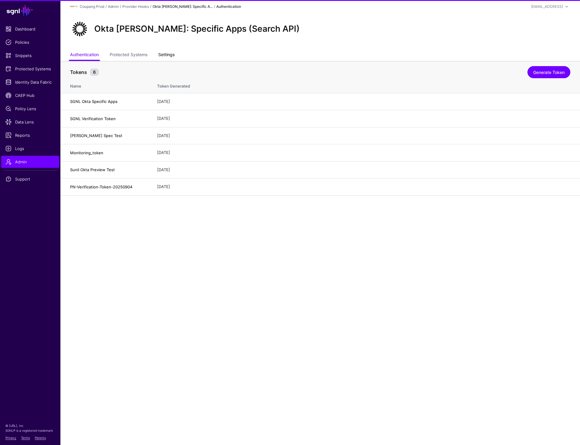
click at [169, 56] on link "Settings" at bounding box center [166, 55] width 16 height 11
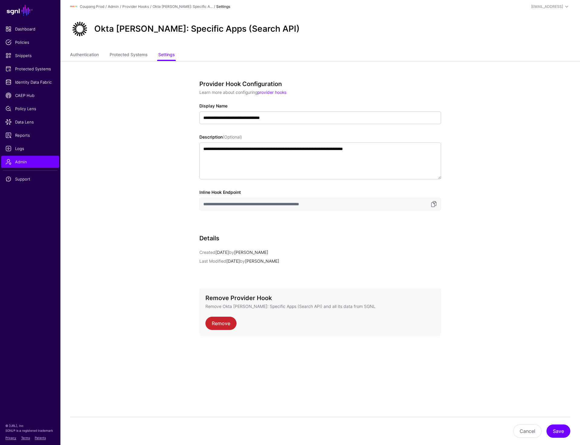
click at [110, 52] on ul "Authentication Protected Systems Settings" at bounding box center [320, 55] width 500 height 11
click at [116, 53] on link "Protected Systems" at bounding box center [129, 55] width 38 height 11
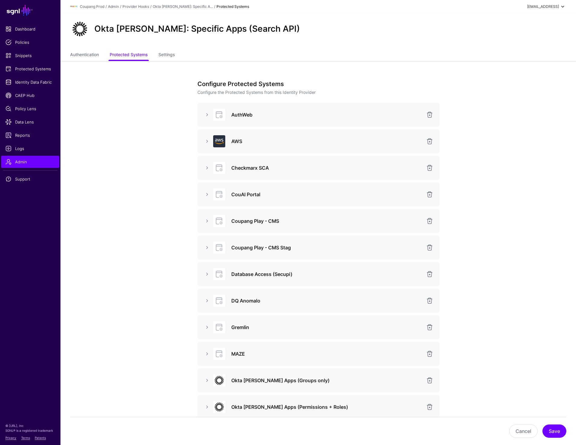
click at [544, 7] on div "[EMAIL_ADDRESS]" at bounding box center [543, 6] width 32 height 5
click at [523, 55] on div "Log out" at bounding box center [517, 52] width 15 height 5
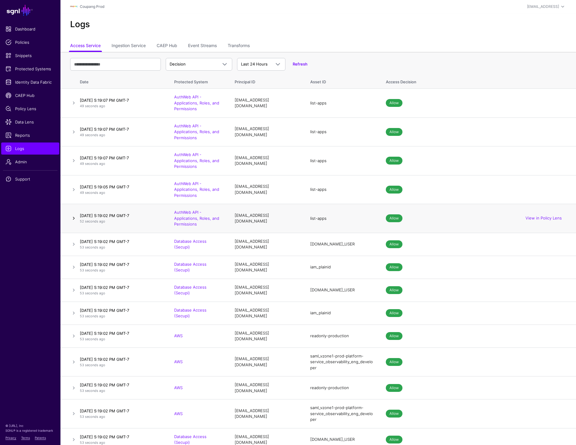
click at [72, 218] on link at bounding box center [73, 218] width 7 height 7
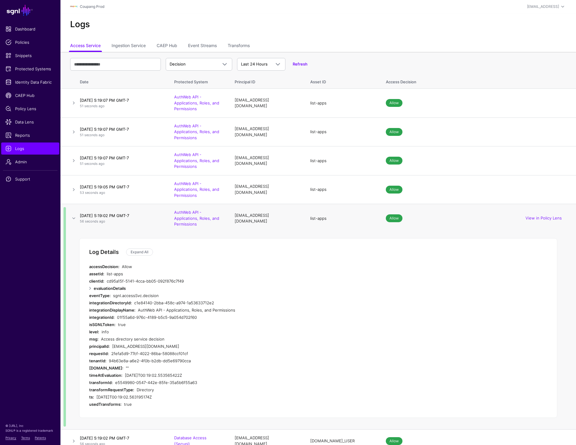
scroll to position [4, 0]
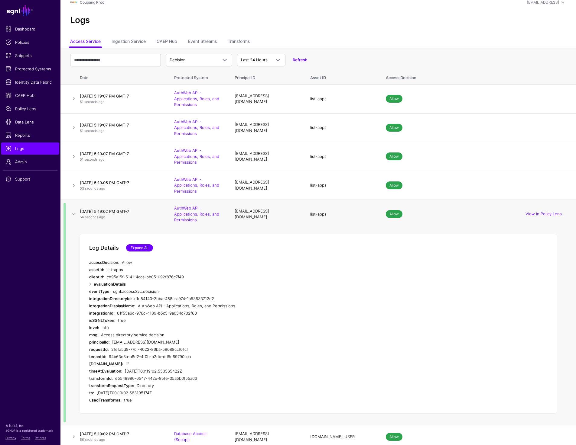
click at [129, 246] on link "Expand All" at bounding box center [139, 247] width 27 height 7
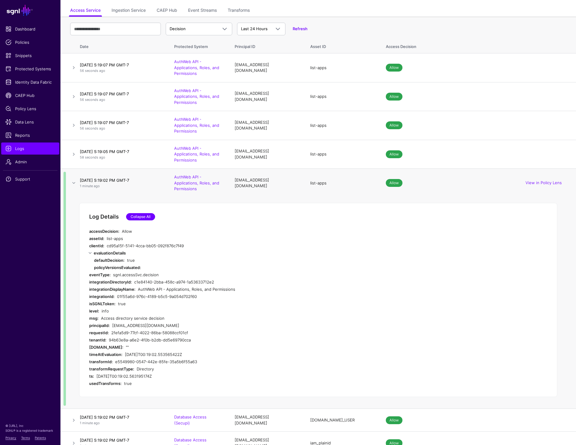
scroll to position [37, 0]
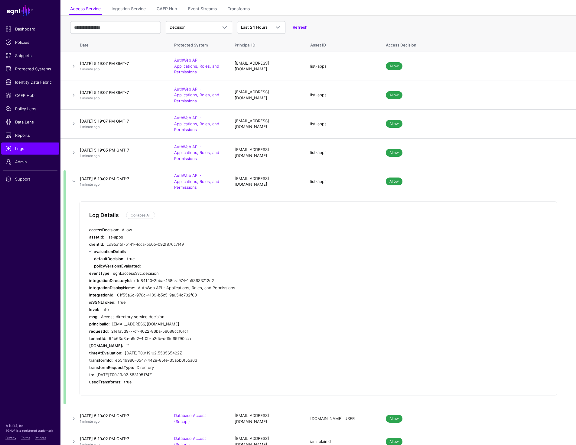
click at [471, 4] on ul "Access Service Ingestion Service CAEP Hub Event Streams Transforms" at bounding box center [318, 9] width 496 height 11
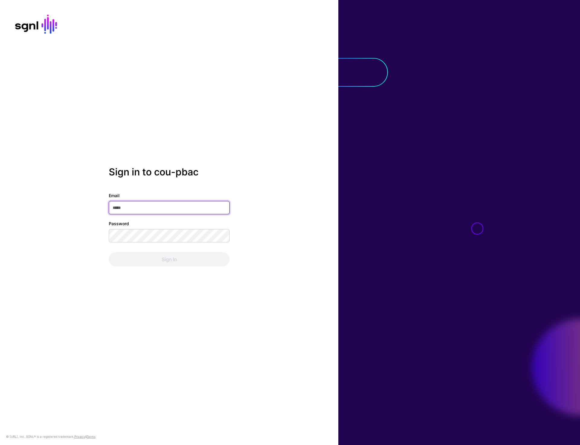
type input "**********"
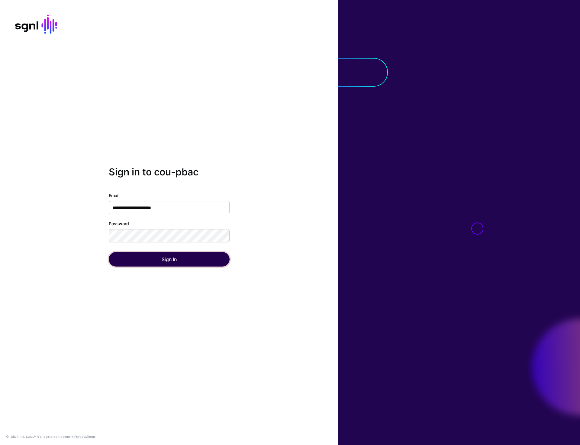
click at [167, 263] on button "Sign In" at bounding box center [169, 259] width 121 height 15
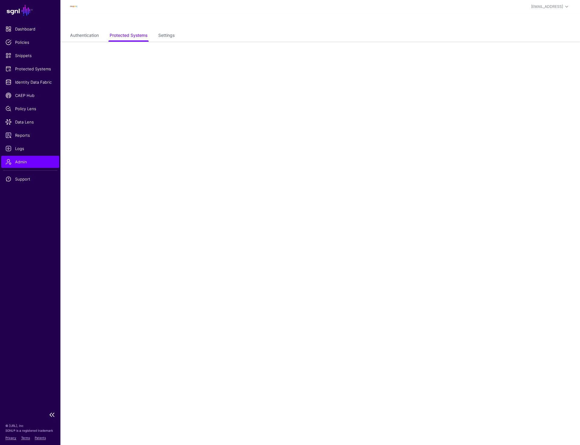
click at [43, 159] on link "Admin" at bounding box center [30, 162] width 58 height 12
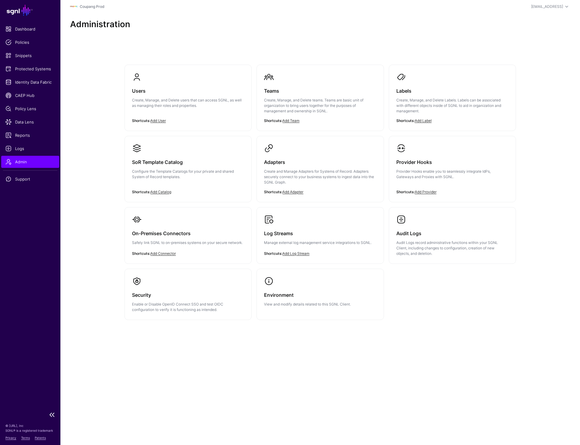
click at [43, 159] on link "Admin" at bounding box center [30, 162] width 58 height 12
click at [149, 100] on p "Create, Manage, and Delete users that can access SGNL, as well as managing thei…" at bounding box center [188, 103] width 112 height 11
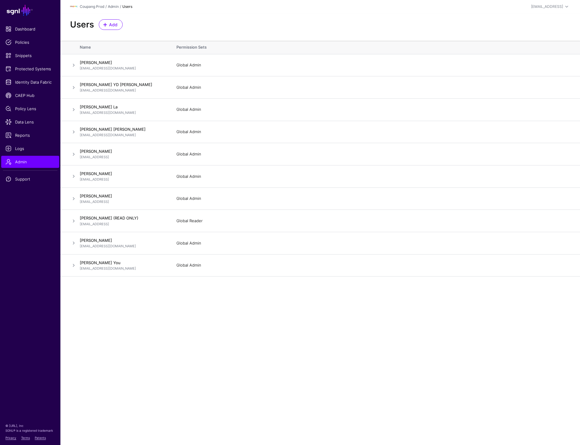
click at [415, 36] on div "Users Add" at bounding box center [320, 26] width 520 height 27
click at [36, 164] on span "Admin" at bounding box center [30, 162] width 50 height 6
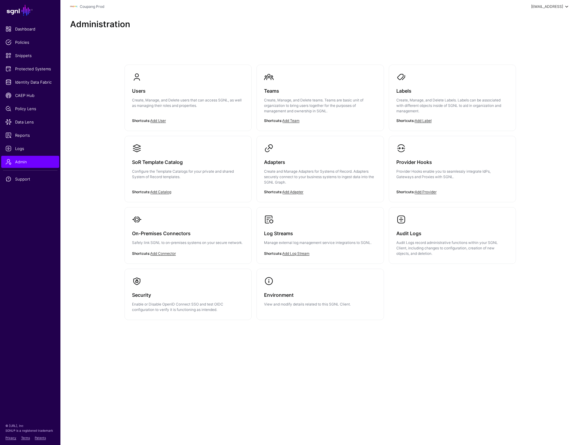
click at [567, 7] on span at bounding box center [566, 6] width 7 height 7
click at [362, 16] on div "Administration" at bounding box center [320, 26] width 520 height 27
click at [20, 164] on span "Admin" at bounding box center [30, 162] width 50 height 6
click at [537, 7] on div "[EMAIL_ADDRESS]" at bounding box center [547, 6] width 32 height 5
click at [523, 54] on div "Log out" at bounding box center [522, 52] width 15 height 5
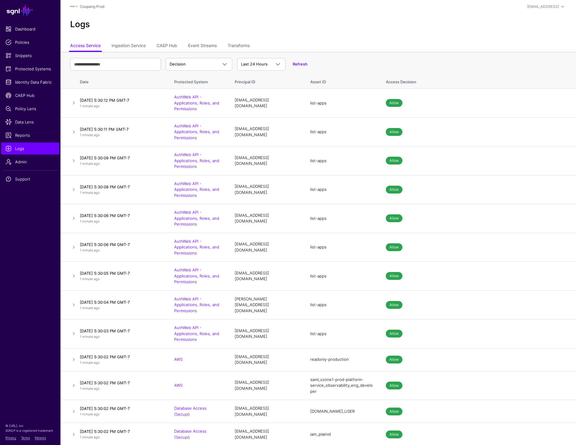
click at [173, 24] on h2 "Logs" at bounding box center [318, 24] width 496 height 10
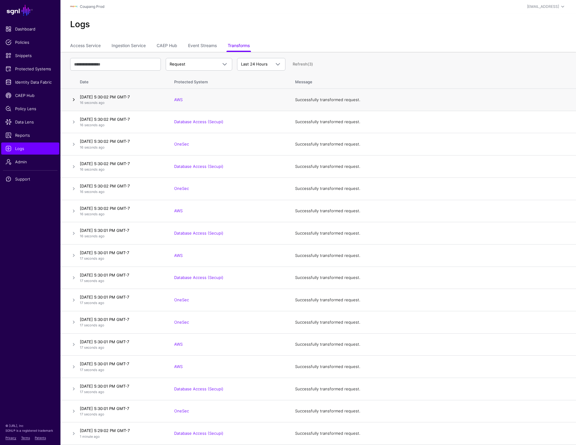
click at [72, 98] on link at bounding box center [73, 99] width 7 height 7
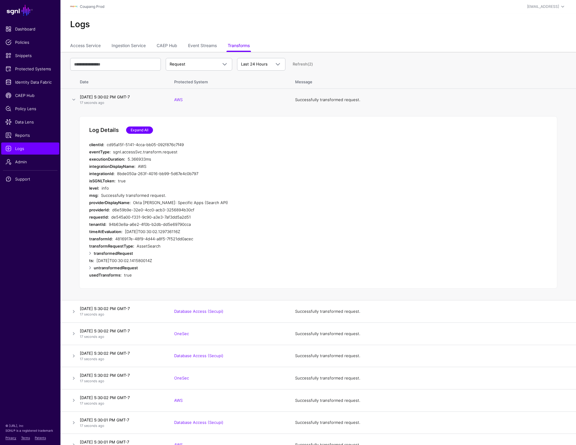
click at [140, 127] on link "Expand All" at bounding box center [139, 130] width 27 height 7
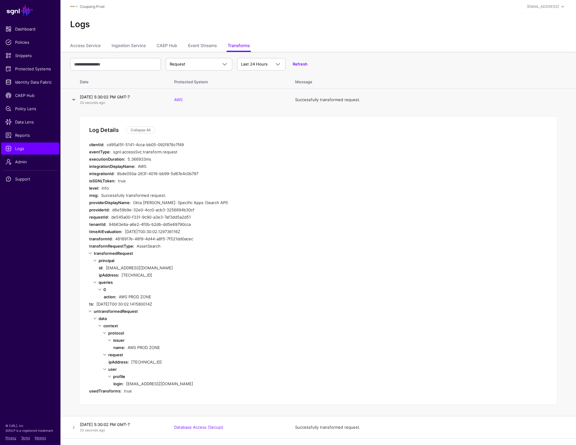
click at [73, 98] on link at bounding box center [73, 99] width 7 height 7
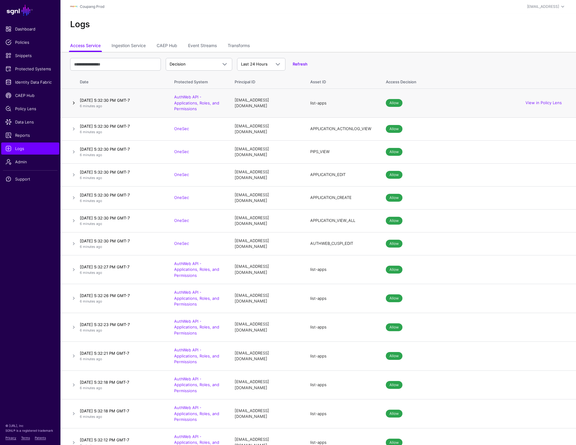
click at [72, 103] on link at bounding box center [73, 102] width 7 height 7
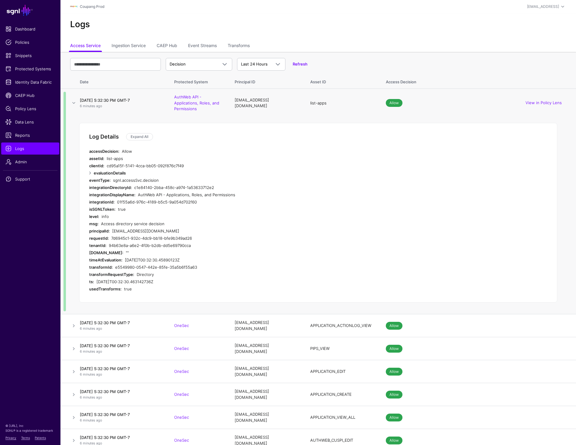
click at [139, 137] on link "Expand All" at bounding box center [139, 136] width 27 height 7
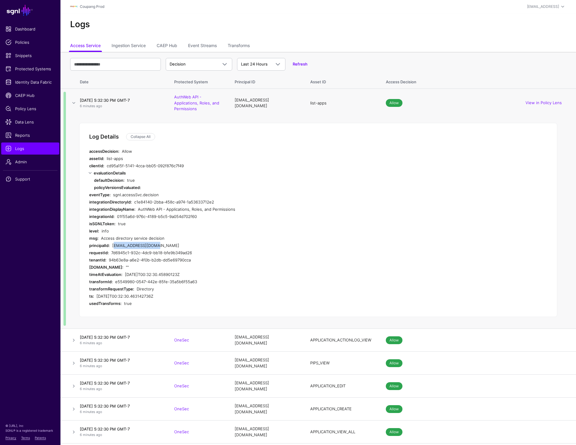
drag, startPoint x: 130, startPoint y: 245, endPoint x: 178, endPoint y: 245, distance: 48.0
click at [178, 245] on div "gujang2@coupang.com" at bounding box center [221, 245] width 219 height 7
copy div "gujang2@coupang.com"
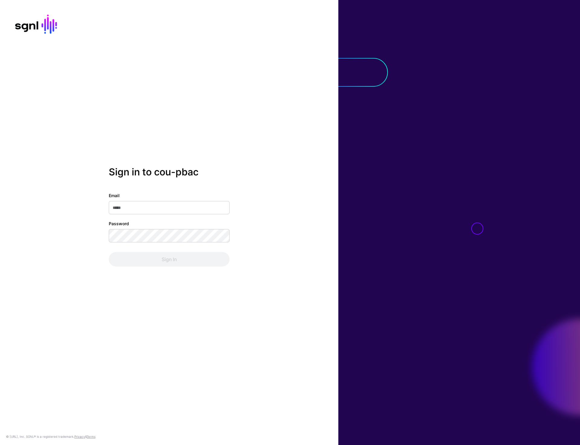
type input "**********"
click at [169, 258] on button "Sign In" at bounding box center [169, 259] width 121 height 15
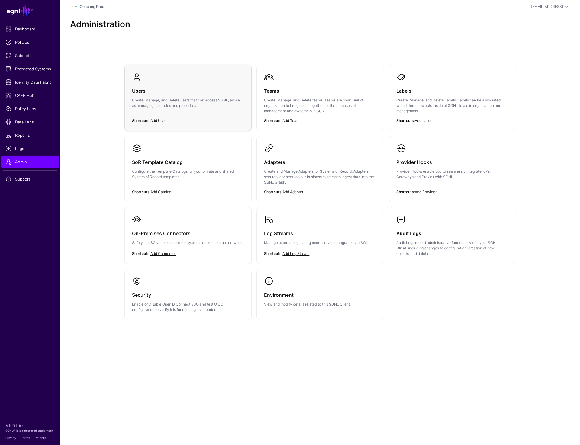
click at [168, 116] on div "Users Create, Manage, and Delete users that can access SGNL, as well as managin…" at bounding box center [188, 100] width 112 height 36
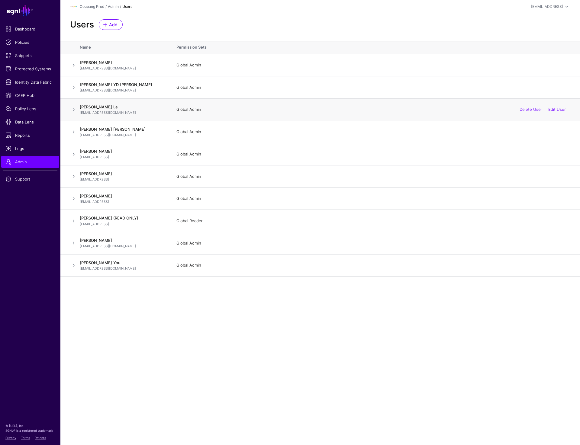
click at [73, 111] on span at bounding box center [73, 109] width 7 height 7
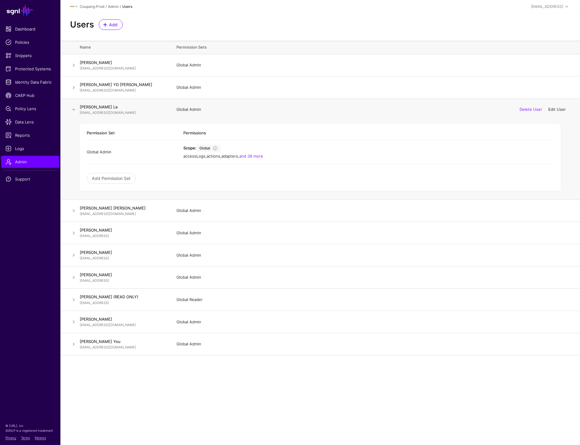
click at [553, 110] on link "Edit User" at bounding box center [557, 109] width 18 height 5
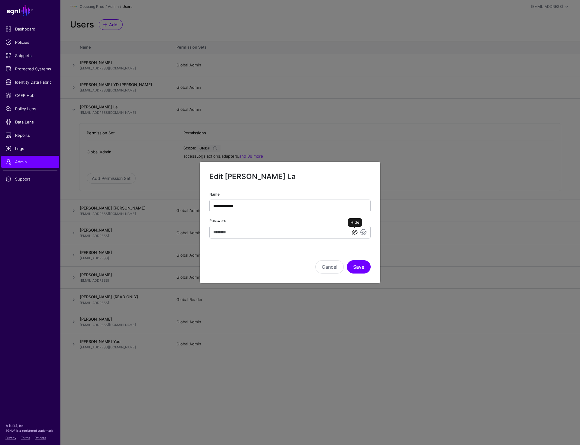
click at [354, 233] on link at bounding box center [354, 232] width 7 height 7
click at [365, 232] on link at bounding box center [363, 232] width 7 height 7
click at [347, 231] on link at bounding box center [345, 232] width 7 height 7
click at [356, 232] on link at bounding box center [354, 232] width 7 height 7
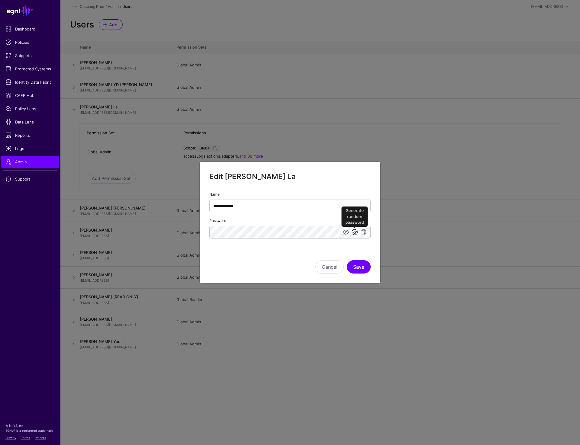
click at [354, 234] on link at bounding box center [354, 232] width 7 height 7
click at [359, 268] on button "Save" at bounding box center [359, 266] width 24 height 13
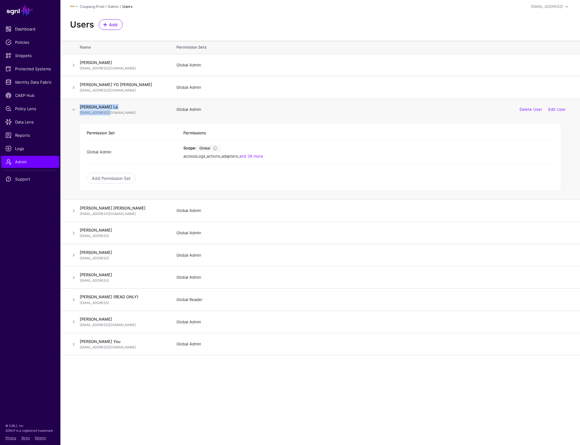
drag, startPoint x: 79, startPoint y: 112, endPoint x: 113, endPoint y: 113, distance: 34.1
click at [113, 113] on tr "Jericho JH La jula@coupang.com Global Admin Delete User Edit User" at bounding box center [320, 109] width 520 height 22
click at [113, 113] on p "jula@coupang.com" at bounding box center [122, 112] width 85 height 5
drag, startPoint x: 113, startPoint y: 113, endPoint x: 79, endPoint y: 113, distance: 33.2
click at [80, 113] on p "jula@coupang.com" at bounding box center [122, 112] width 85 height 5
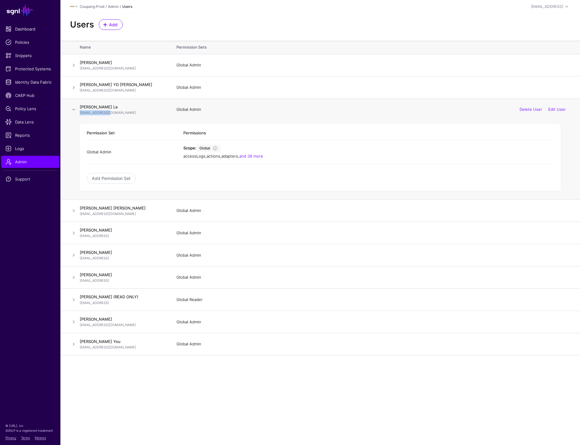
copy p "jula@coupang.com"
click at [15, 149] on span "Logs" at bounding box center [30, 149] width 50 height 6
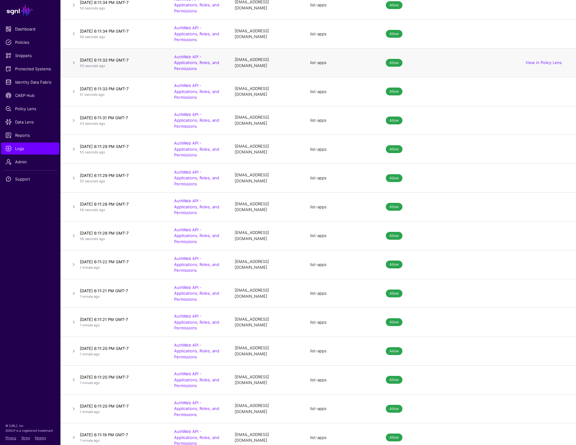
scroll to position [565, 0]
click at [32, 70] on span "Protected Systems" at bounding box center [30, 69] width 50 height 6
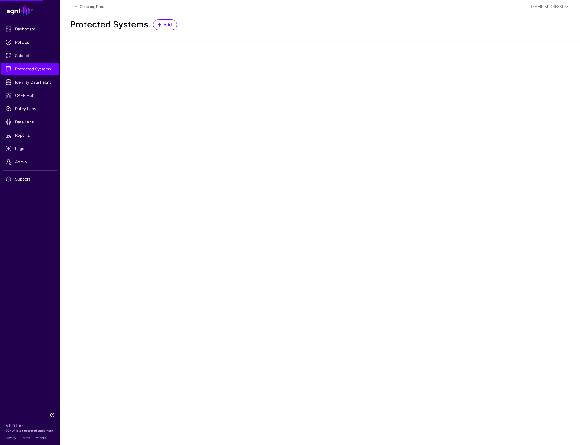
click at [30, 70] on span "Protected Systems" at bounding box center [30, 69] width 50 height 6
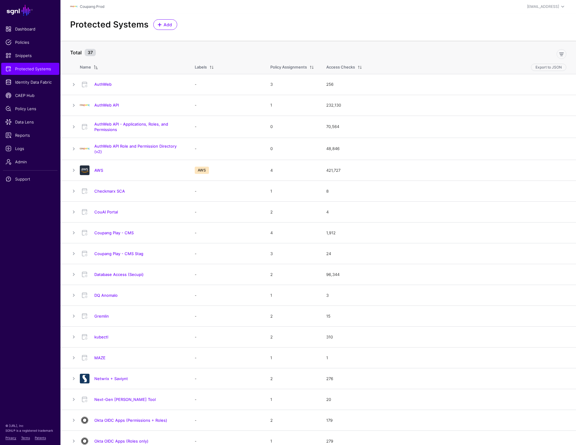
click at [376, 42] on th "Total 37" at bounding box center [317, 50] width 515 height 18
click at [106, 105] on link "AuthWeb API" at bounding box center [106, 105] width 24 height 5
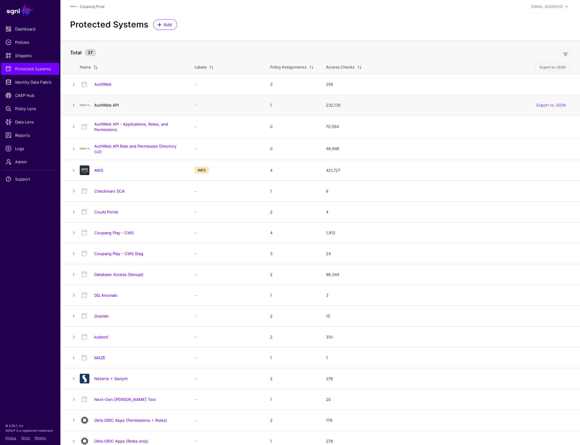
click at [106, 105] on main "SGNL Dashboard Policies Snippets Protected Systems Identity Data Fabric CAEP Hu…" at bounding box center [290, 426] width 580 height 853
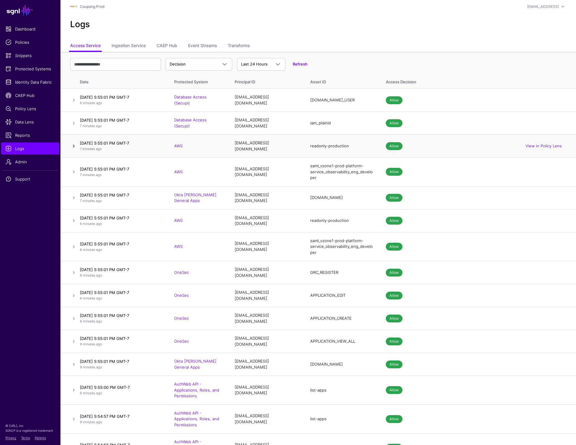
click at [71, 146] on link at bounding box center [73, 146] width 7 height 7
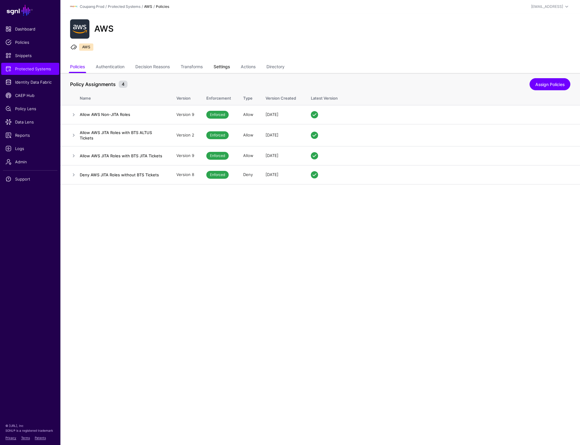
click at [225, 70] on link "Settings" at bounding box center [222, 67] width 16 height 11
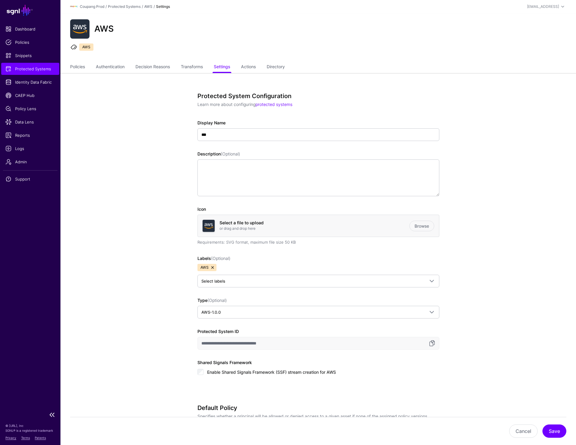
click at [27, 68] on span "Protected Systems" at bounding box center [30, 69] width 50 height 6
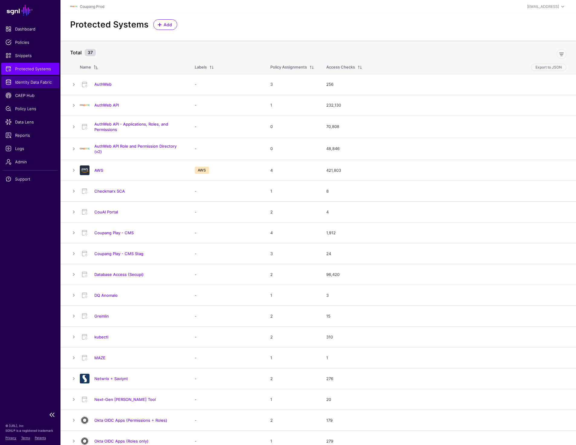
click at [20, 79] on span "Identity Data Fabric" at bounding box center [30, 82] width 50 height 6
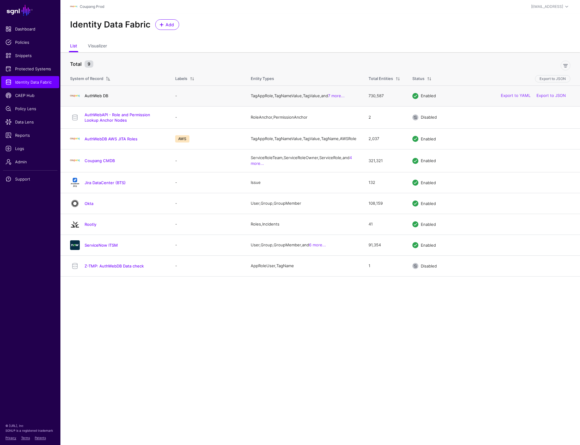
click at [94, 96] on link "AuthWeb DB" at bounding box center [97, 95] width 24 height 5
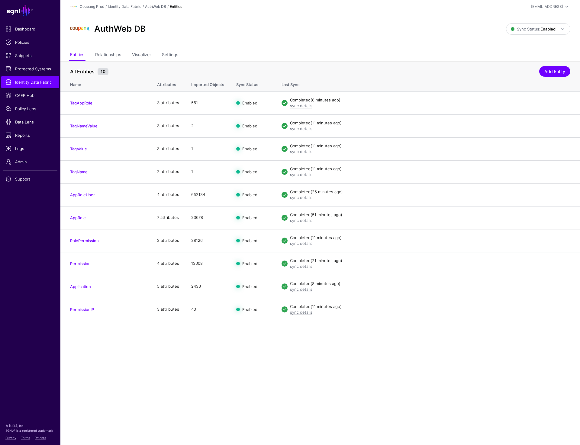
click at [94, 96] on td "TagAppRole" at bounding box center [105, 103] width 91 height 23
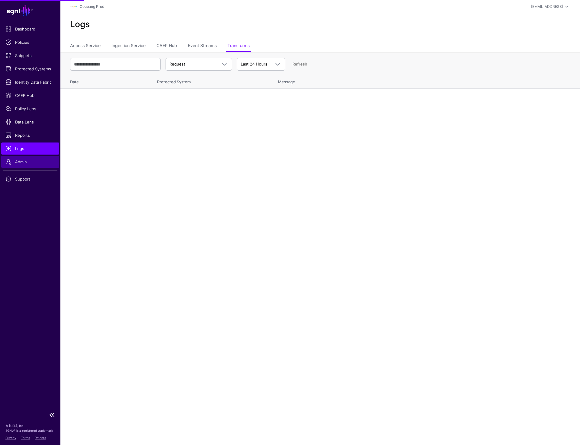
click at [27, 164] on span "Admin" at bounding box center [30, 162] width 50 height 6
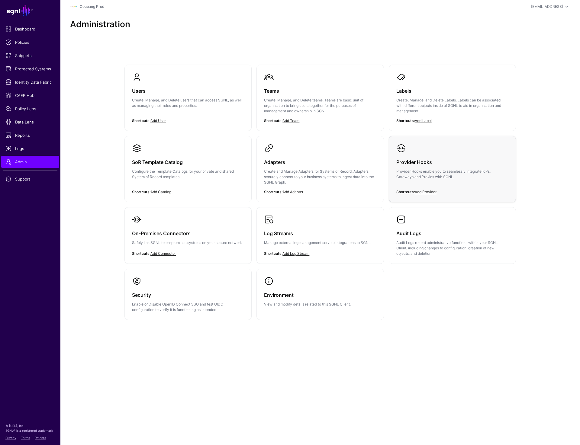
click at [412, 157] on div "Provider Hooks Provider Hooks enable you to seamlessly integrate IdPs, Gateways…" at bounding box center [452, 171] width 112 height 36
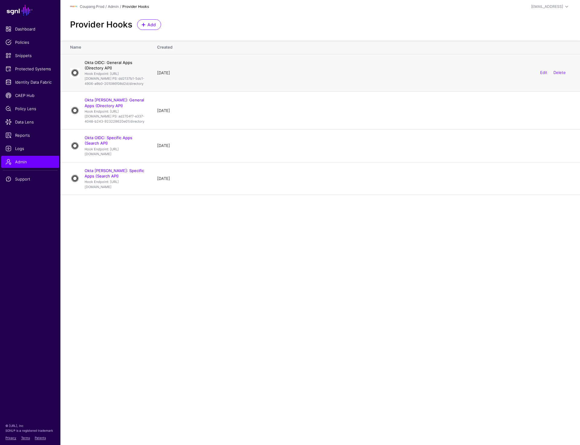
click at [104, 60] on link "Okta OIDC: General Apps (Directory API)" at bounding box center [109, 65] width 48 height 10
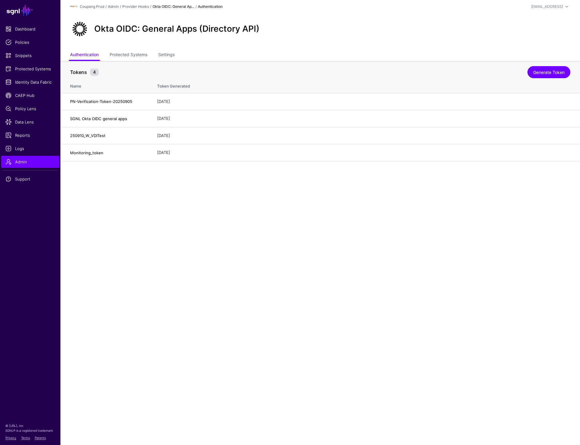
click at [347, 27] on div "Okta OIDC: General Apps (Directory API)" at bounding box center [320, 28] width 505 height 19
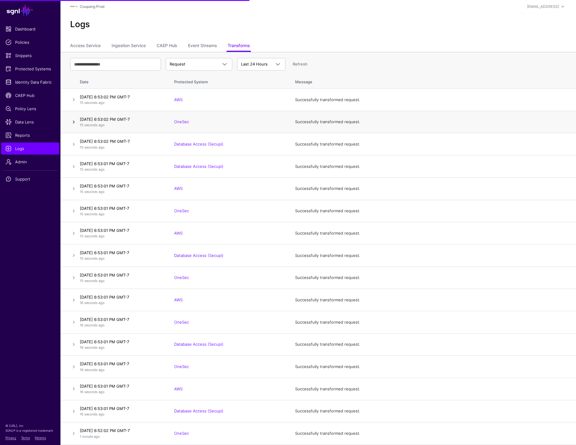
click at [73, 121] on link at bounding box center [73, 121] width 7 height 7
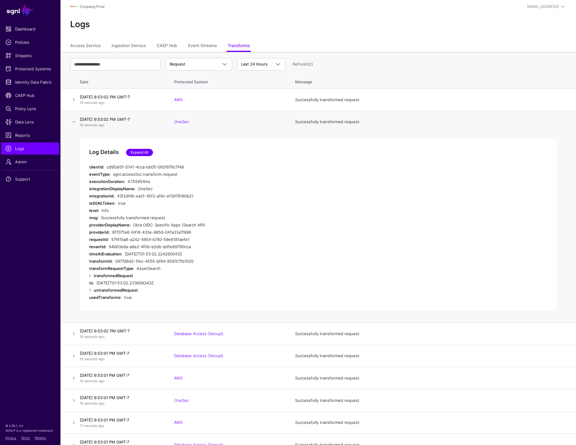
click at [145, 153] on link "Expand All" at bounding box center [139, 152] width 27 height 7
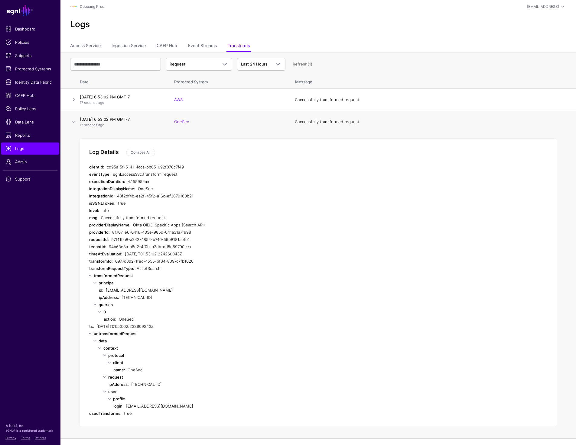
scroll to position [2, 0]
click at [75, 97] on link at bounding box center [73, 98] width 7 height 7
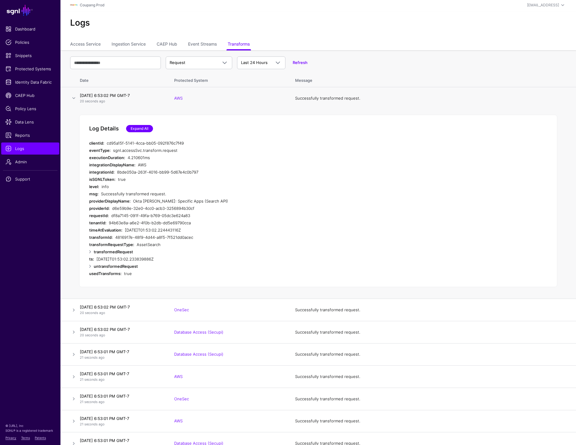
click at [142, 130] on link "Expand All" at bounding box center [139, 128] width 27 height 7
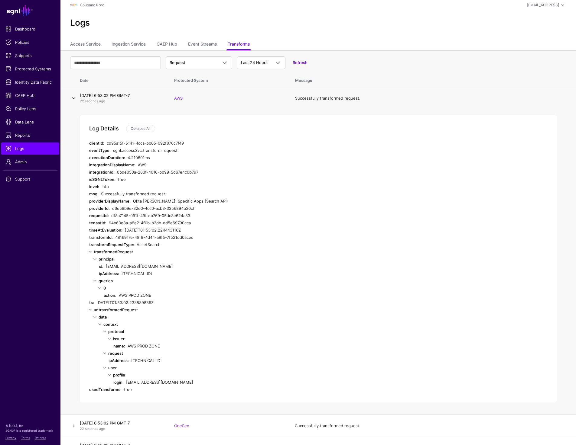
click at [74, 100] on link at bounding box center [73, 98] width 7 height 7
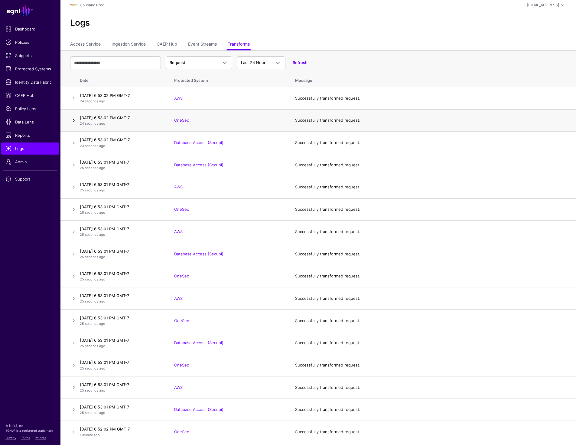
scroll to position [7, 0]
